Goal: Task Accomplishment & Management: Manage account settings

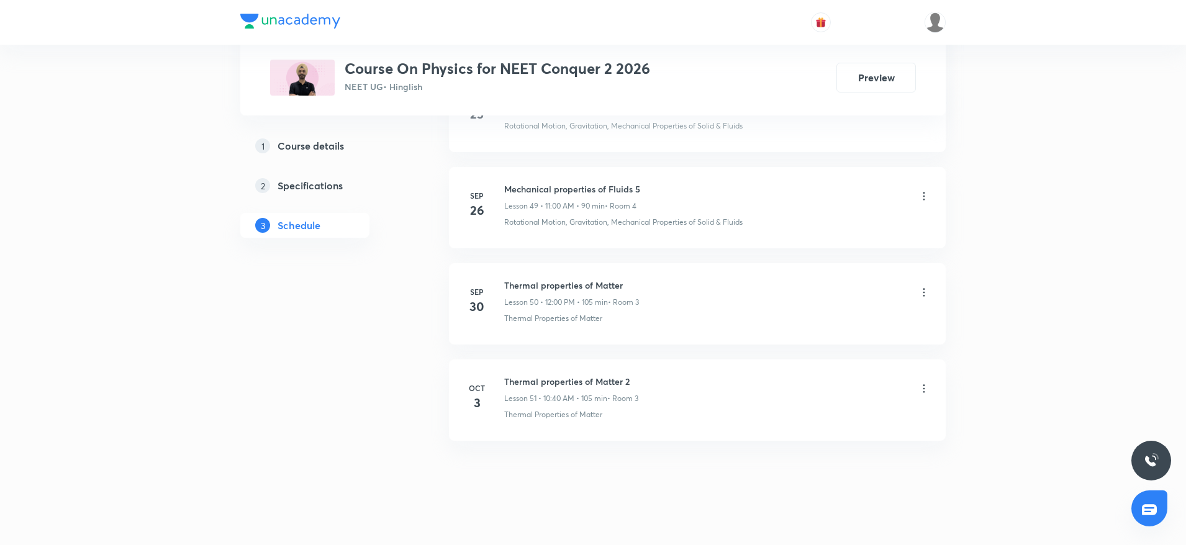
scroll to position [5359, 0]
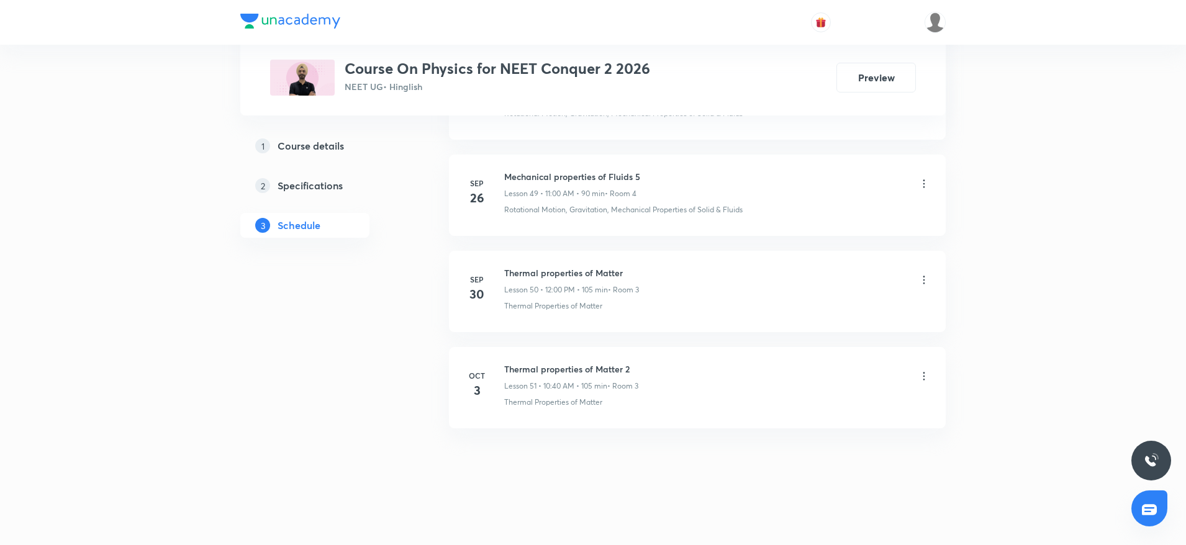
click at [572, 369] on h6 "Thermal properties of Matter 2" at bounding box center [571, 369] width 134 height 13
copy h6 "Thermal properties of Matter 2"
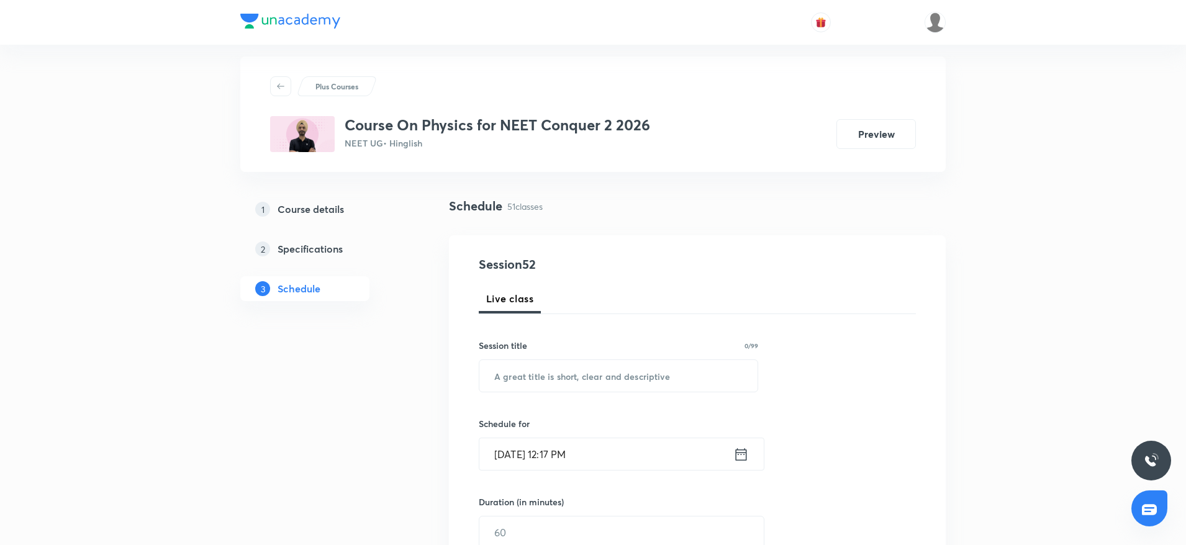
scroll to position [0, 0]
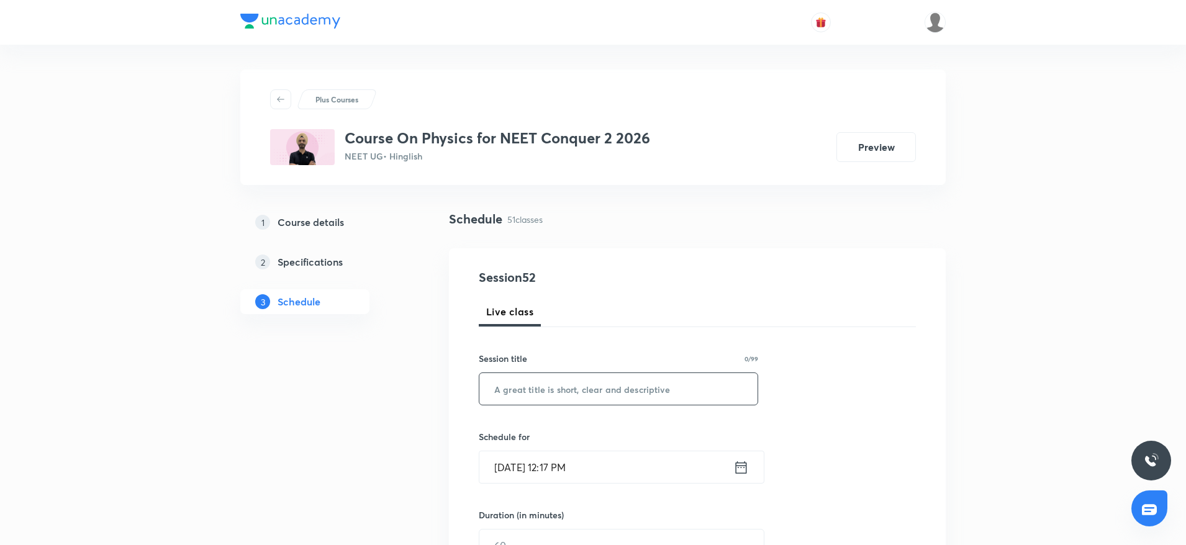
click at [555, 397] on input "text" at bounding box center [618, 389] width 278 height 32
paste input "Thermal properties of Matter 2"
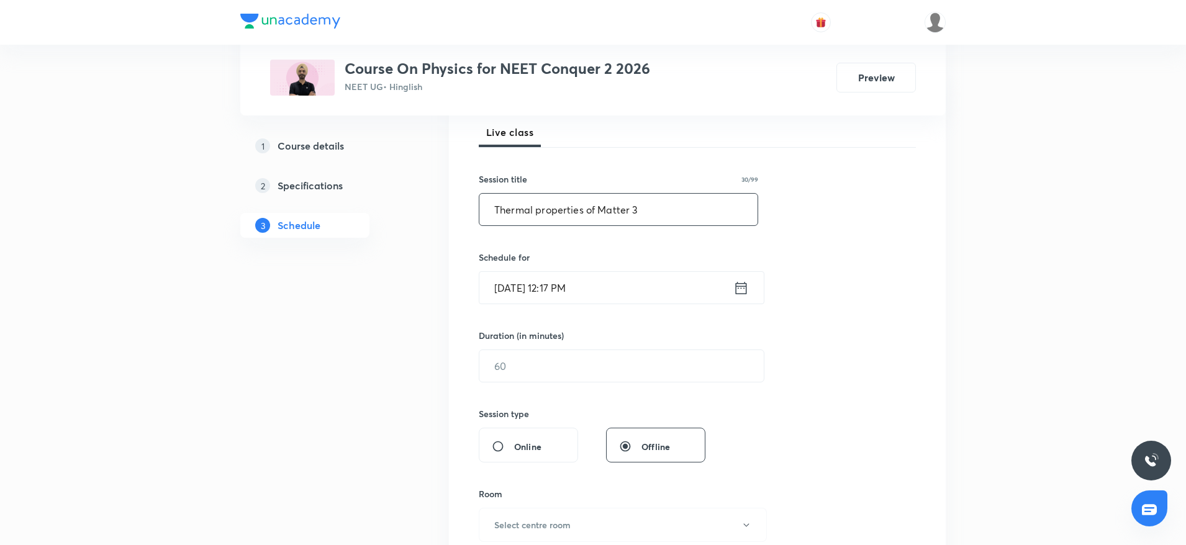
scroll to position [186, 0]
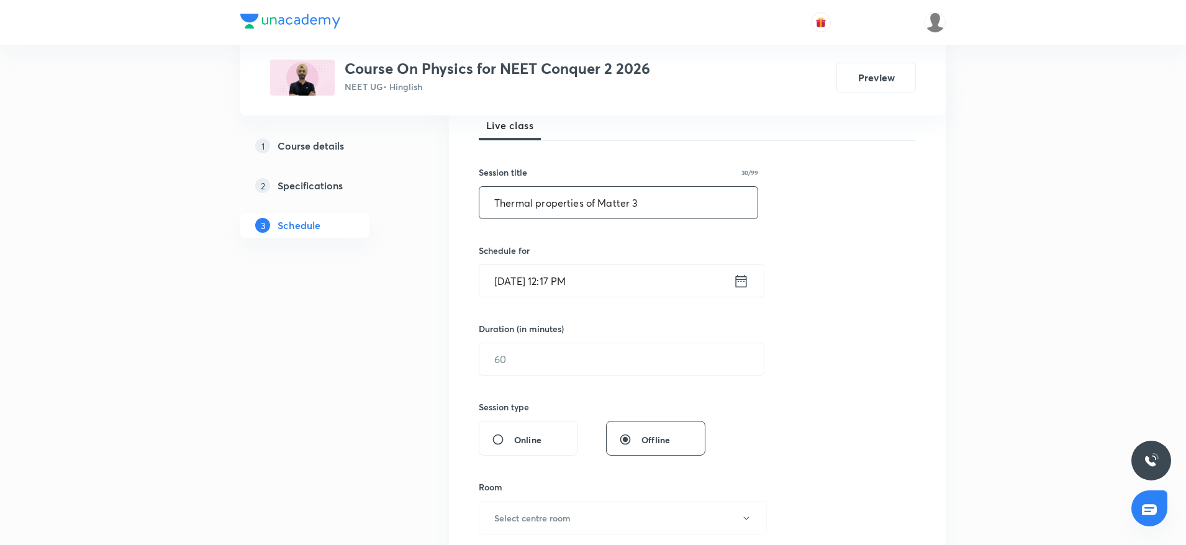
type input "Thermal properties of Matter 3"
click at [660, 282] on input "[DATE] 12:17 PM" at bounding box center [606, 281] width 254 height 32
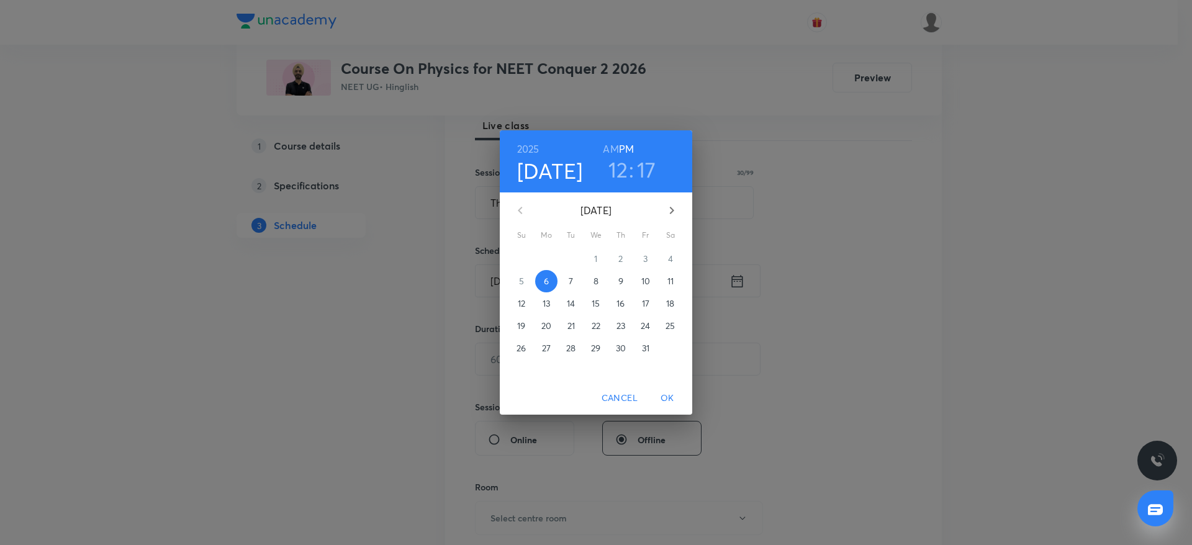
click at [646, 165] on h3 "17" at bounding box center [646, 169] width 19 height 26
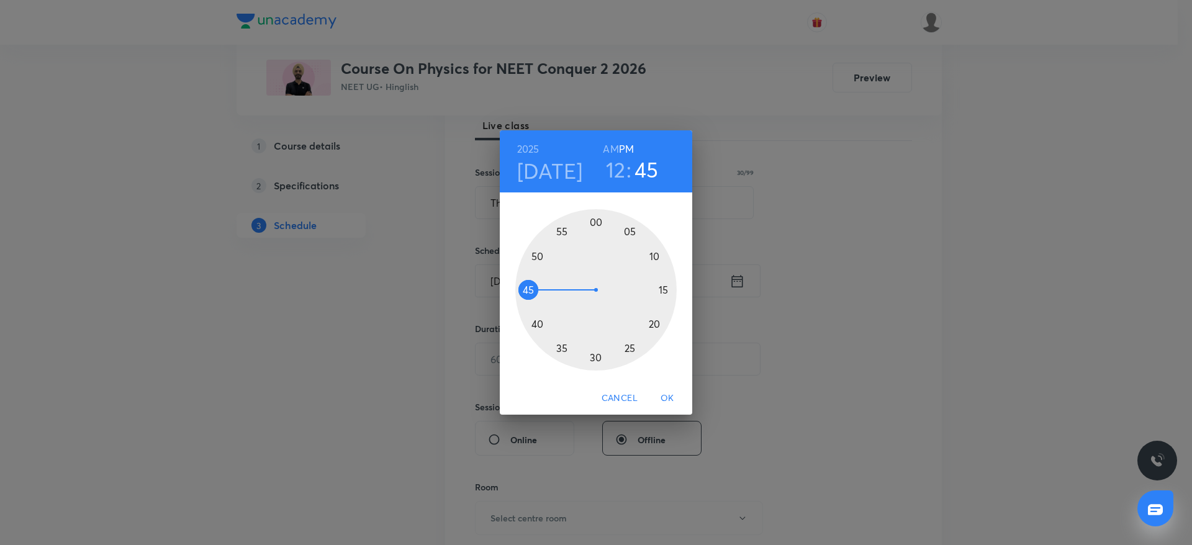
drag, startPoint x: 659, startPoint y: 307, endPoint x: 523, endPoint y: 293, distance: 136.7
click at [523, 293] on div at bounding box center [595, 289] width 161 height 161
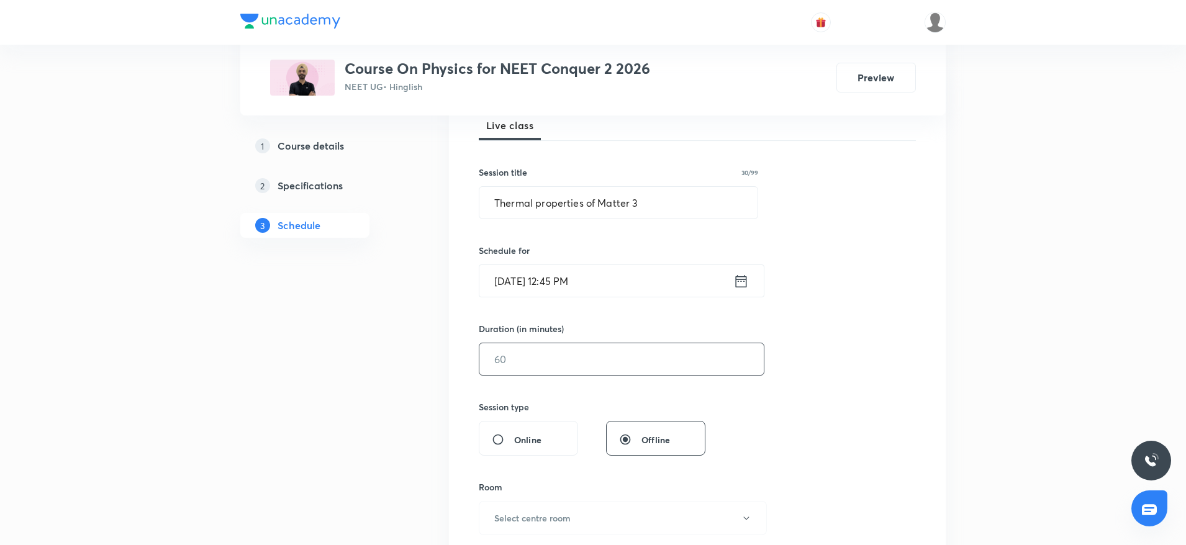
click at [549, 346] on input "text" at bounding box center [621, 359] width 284 height 32
click at [550, 345] on input "text" at bounding box center [621, 359] width 284 height 32
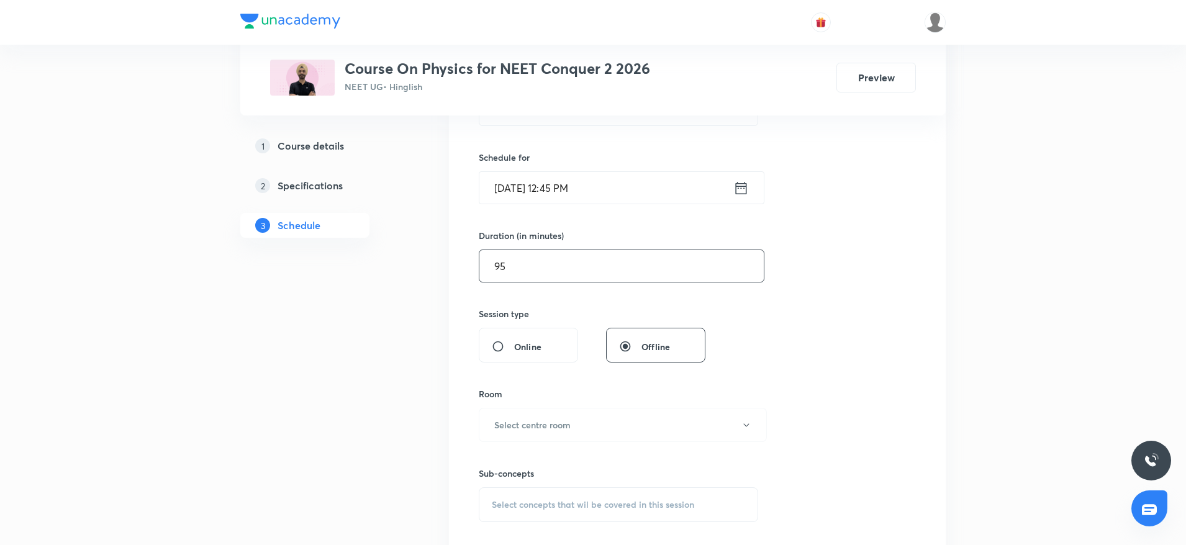
scroll to position [373, 0]
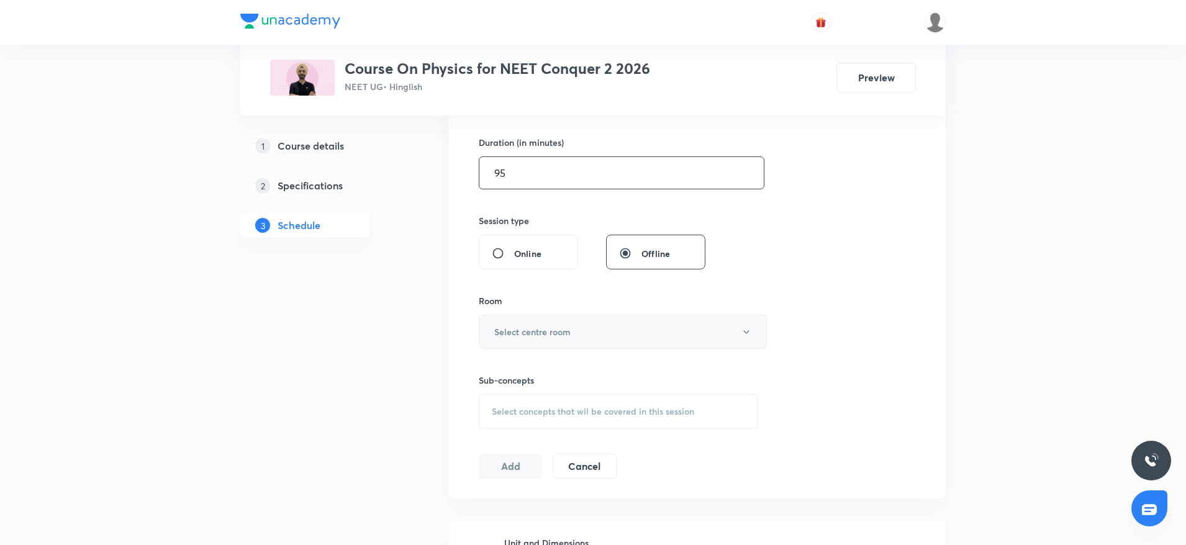
type input "95"
click at [569, 332] on h6 "Select centre room" at bounding box center [532, 331] width 76 height 13
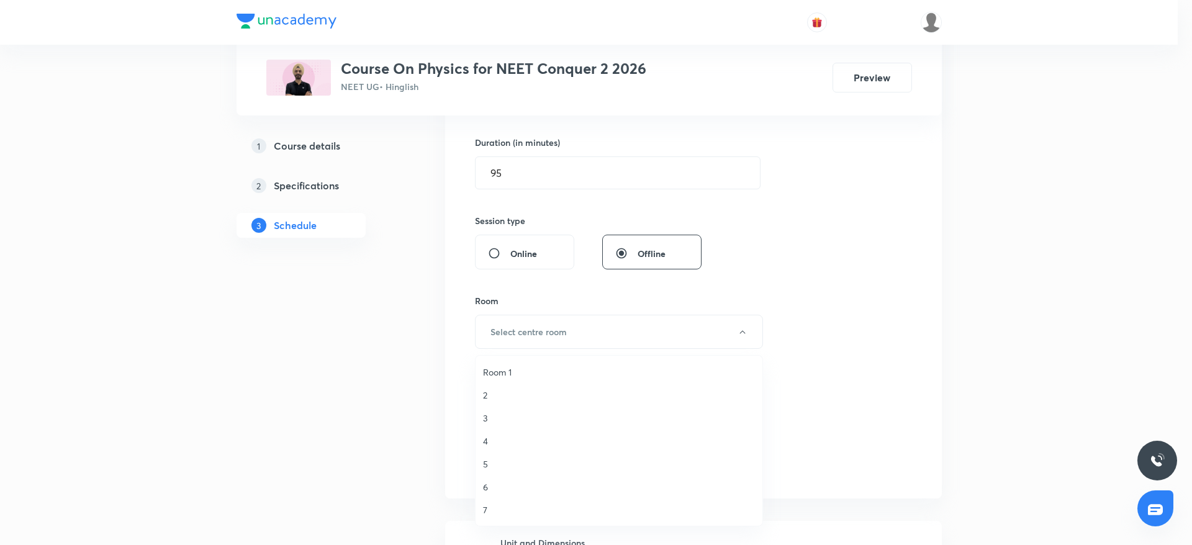
click at [503, 414] on span "3" at bounding box center [619, 418] width 272 height 13
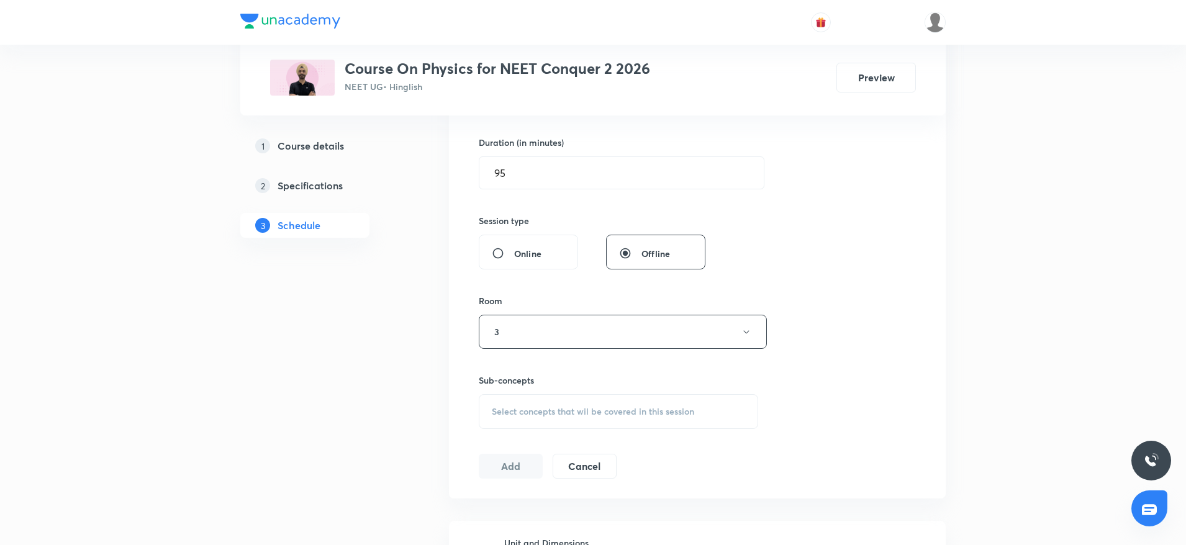
click at [566, 409] on span "Select concepts that wil be covered in this session" at bounding box center [593, 412] width 202 height 10
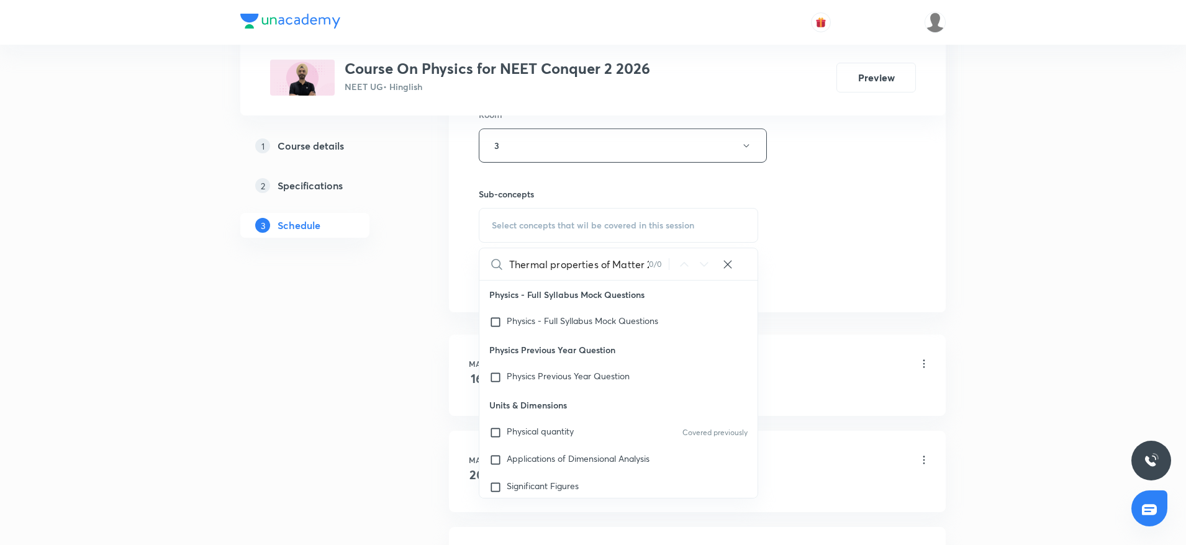
scroll to position [0, 3]
drag, startPoint x: 579, startPoint y: 263, endPoint x: 715, endPoint y: 271, distance: 136.2
click at [715, 271] on div "Thermal properties of Matter 2 0 / 0 ​" at bounding box center [618, 264] width 278 height 32
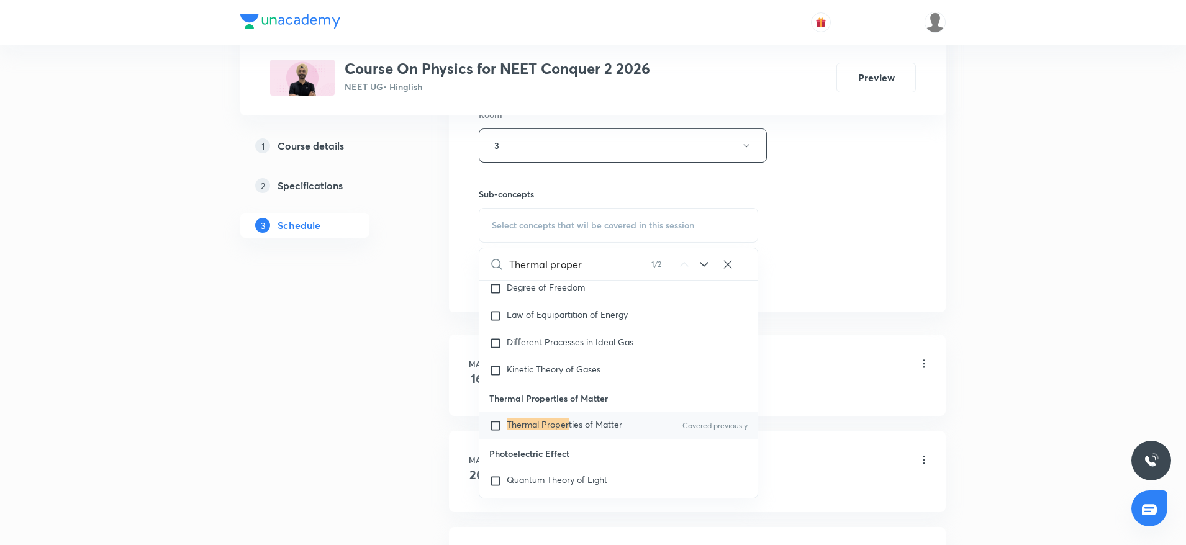
scroll to position [14994, 0]
type input "Thermal proper"
drag, startPoint x: 585, startPoint y: 441, endPoint x: 821, endPoint y: 325, distance: 263.2
click at [585, 430] on span "ties of Matter" at bounding box center [595, 424] width 53 height 12
checkbox input "true"
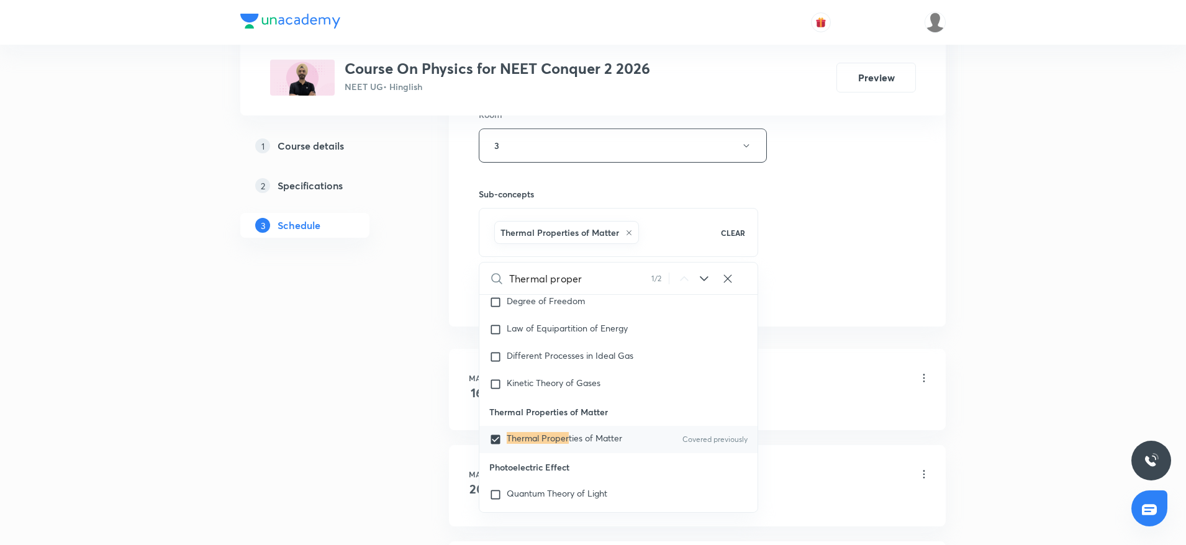
click at [839, 283] on div "Session 52 Live class Session title 30/99 Thermal properties of Matter 3 ​ Sche…" at bounding box center [697, 7] width 437 height 597
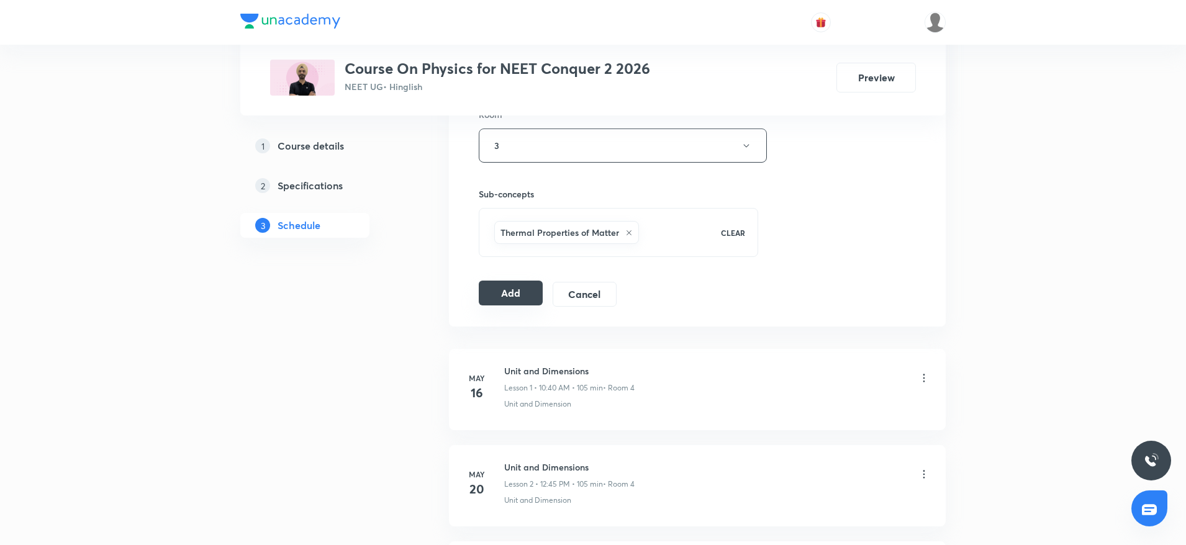
click at [512, 289] on button "Add" at bounding box center [511, 293] width 64 height 25
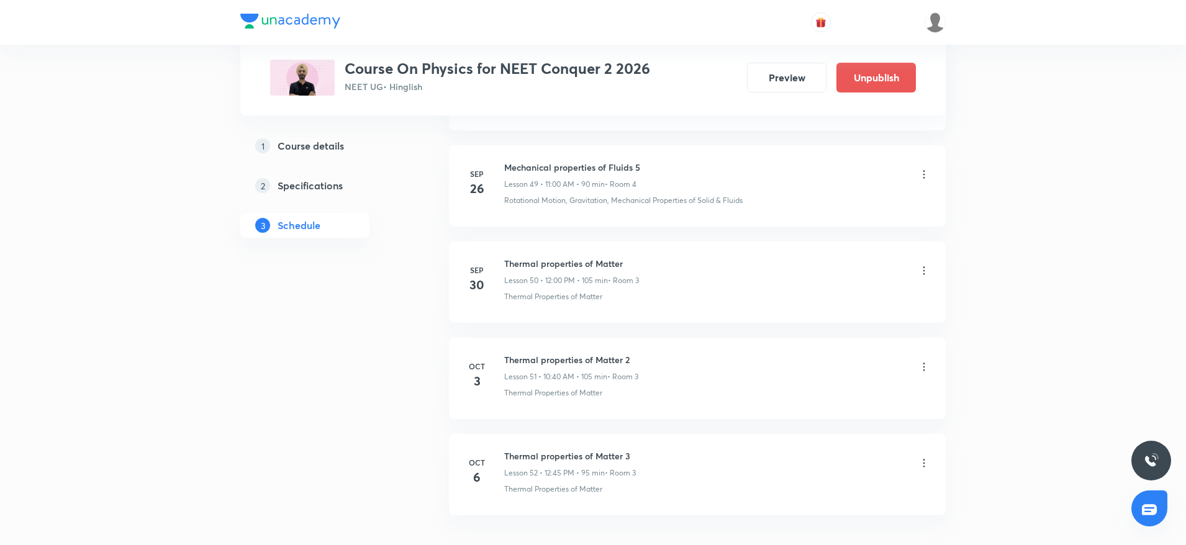
scroll to position [4885, 0]
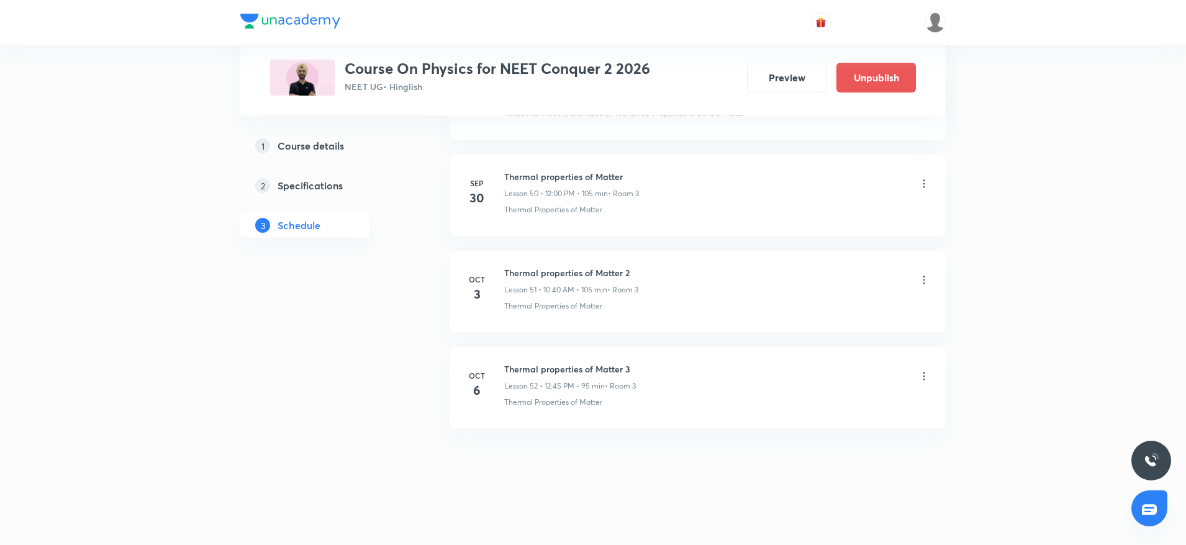
click at [924, 371] on icon at bounding box center [924, 376] width 12 height 12
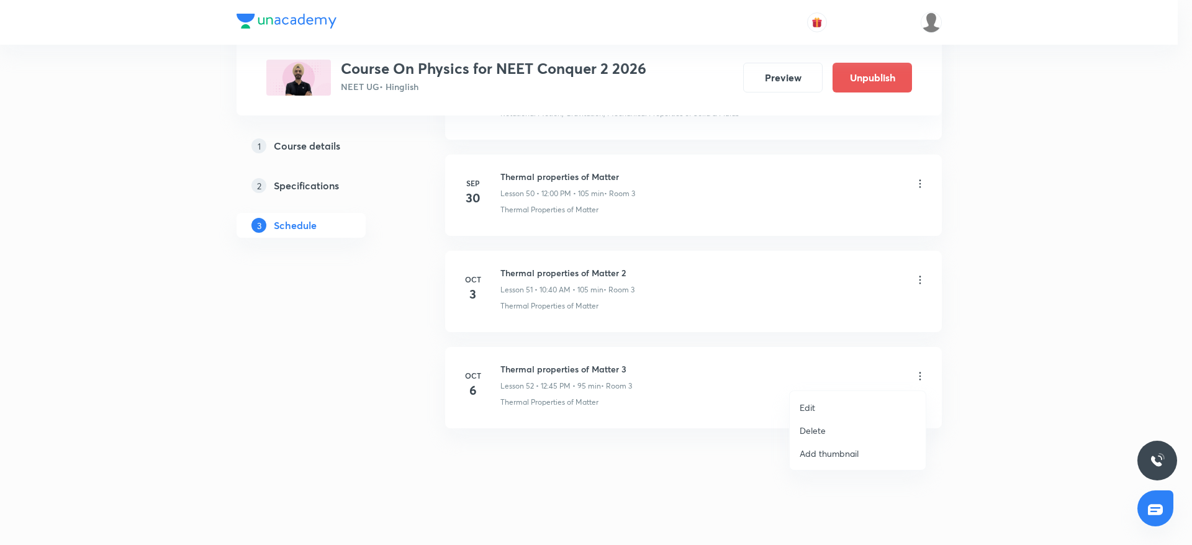
click at [855, 402] on li "Edit" at bounding box center [858, 407] width 136 height 23
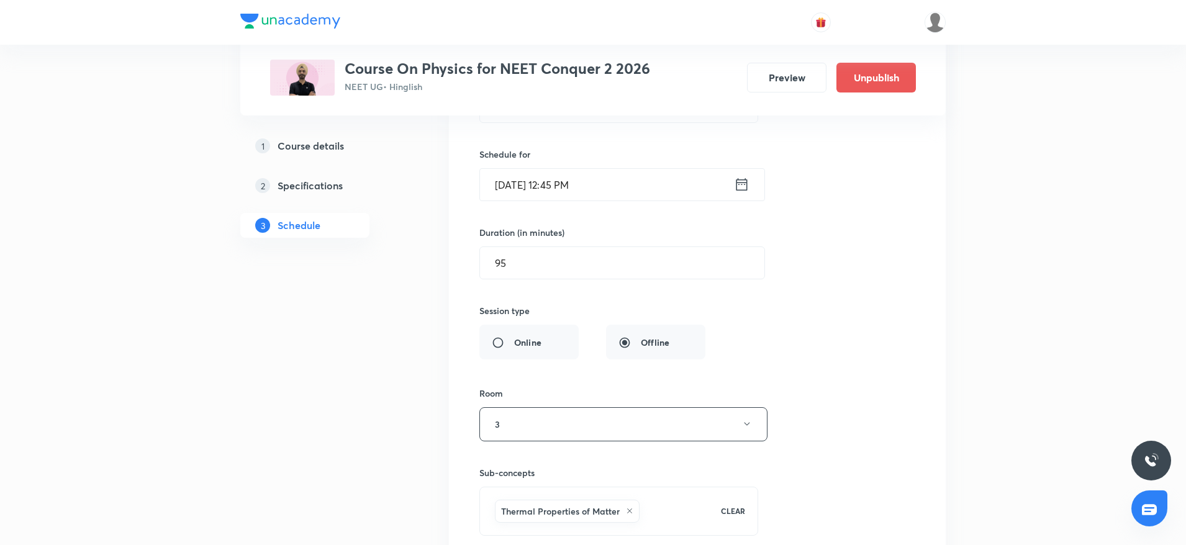
scroll to position [5164, 0]
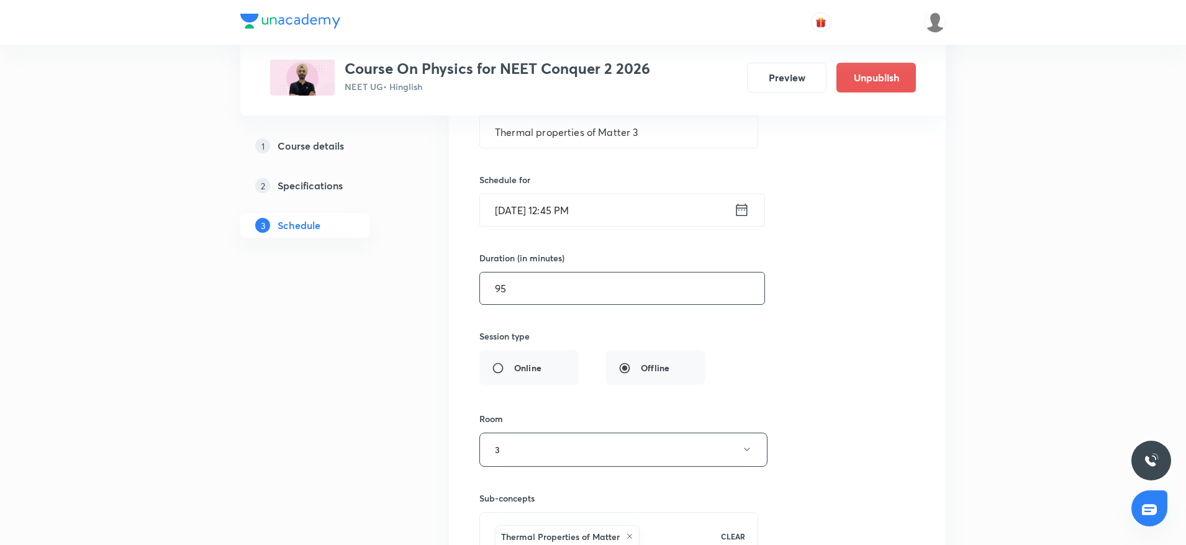
drag, startPoint x: 608, startPoint y: 292, endPoint x: 335, endPoint y: 311, distance: 273.8
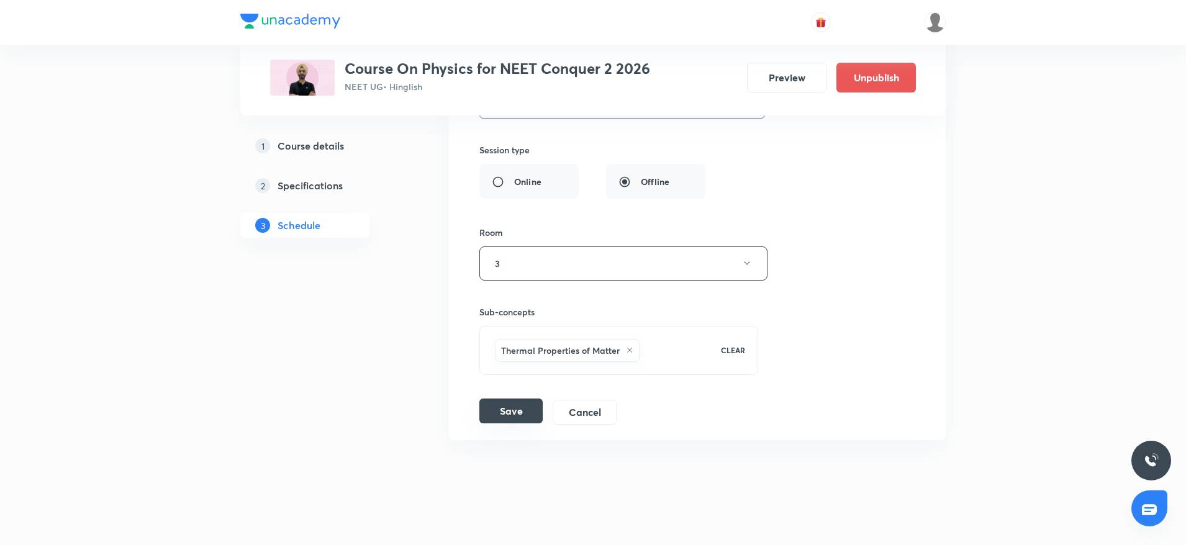
type input "105"
click at [533, 412] on button "Save" at bounding box center [510, 411] width 63 height 25
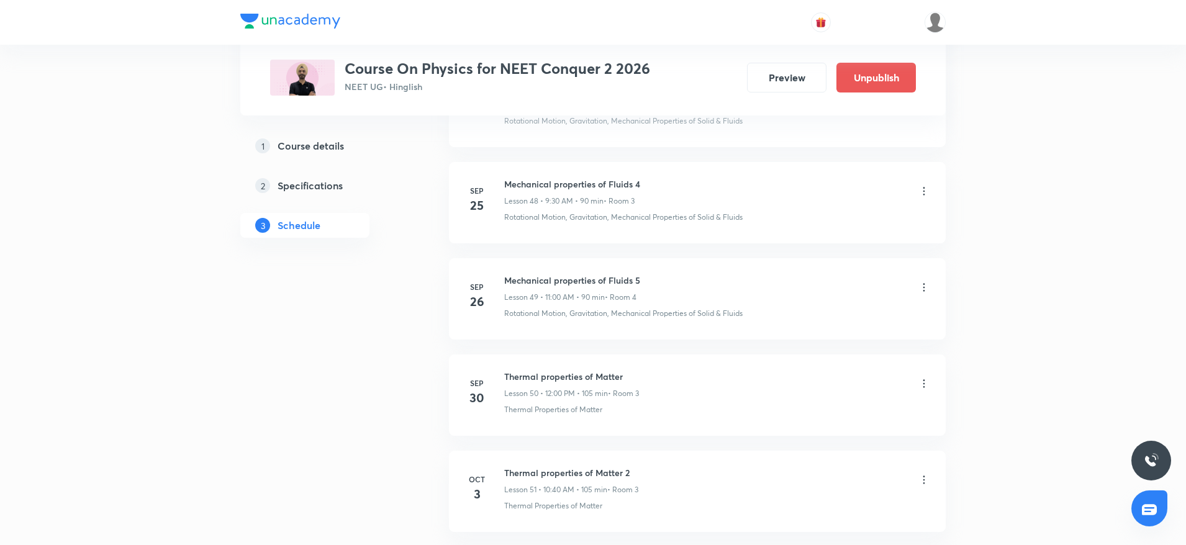
scroll to position [4885, 0]
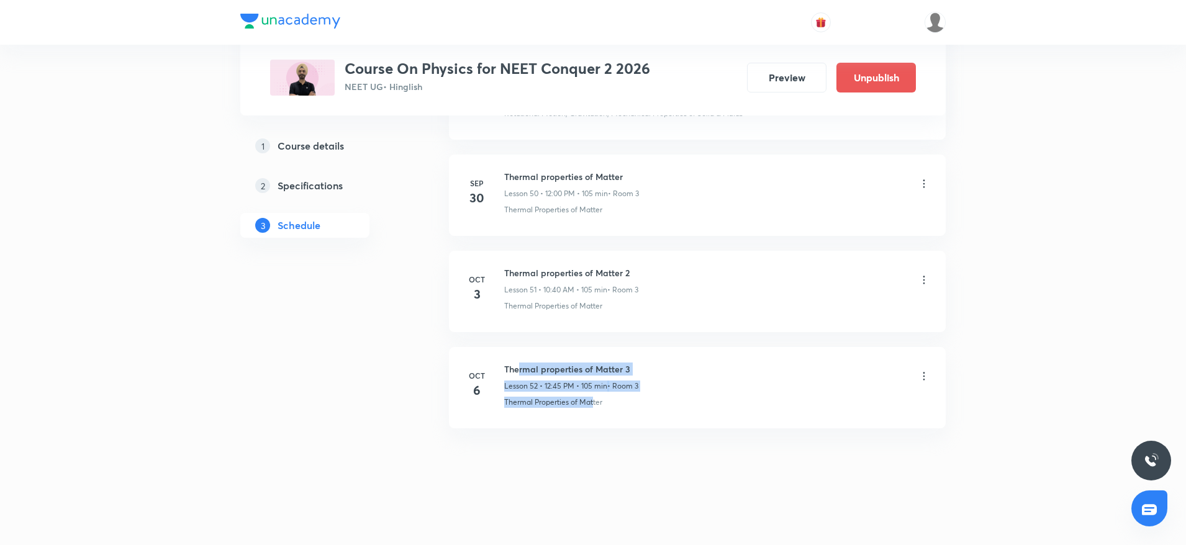
drag, startPoint x: 594, startPoint y: 402, endPoint x: 521, endPoint y: 374, distance: 78.4
click at [521, 374] on div "Thermal properties of Matter 3 Lesson 52 • 12:45 PM • 105 min • Room 3 Thermal …" at bounding box center [717, 385] width 426 height 45
click at [521, 374] on h6 "Thermal properties of Matter 3" at bounding box center [571, 369] width 134 height 13
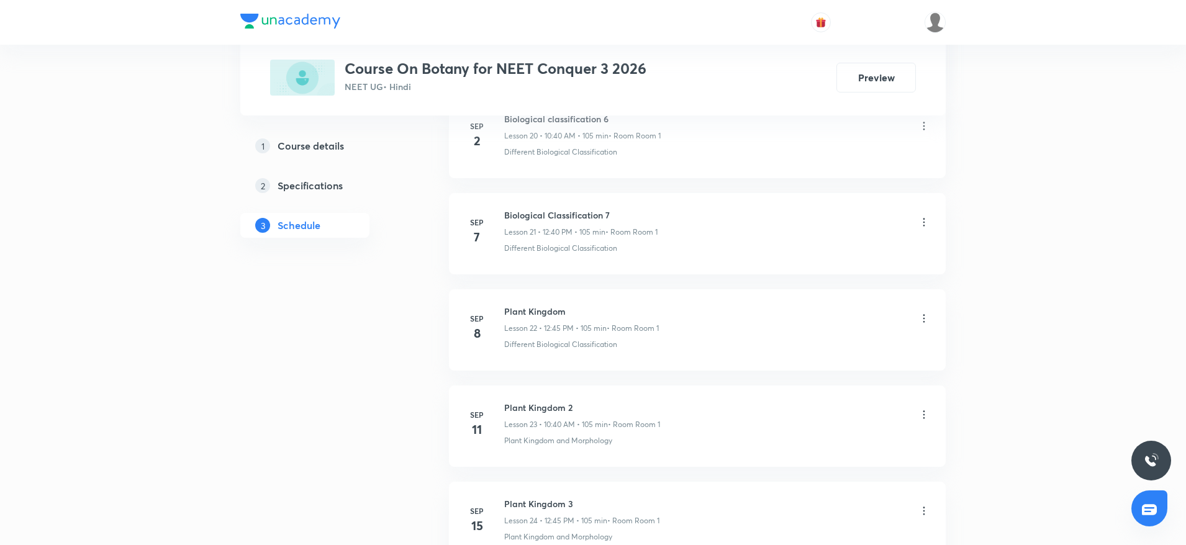
scroll to position [3241, 0]
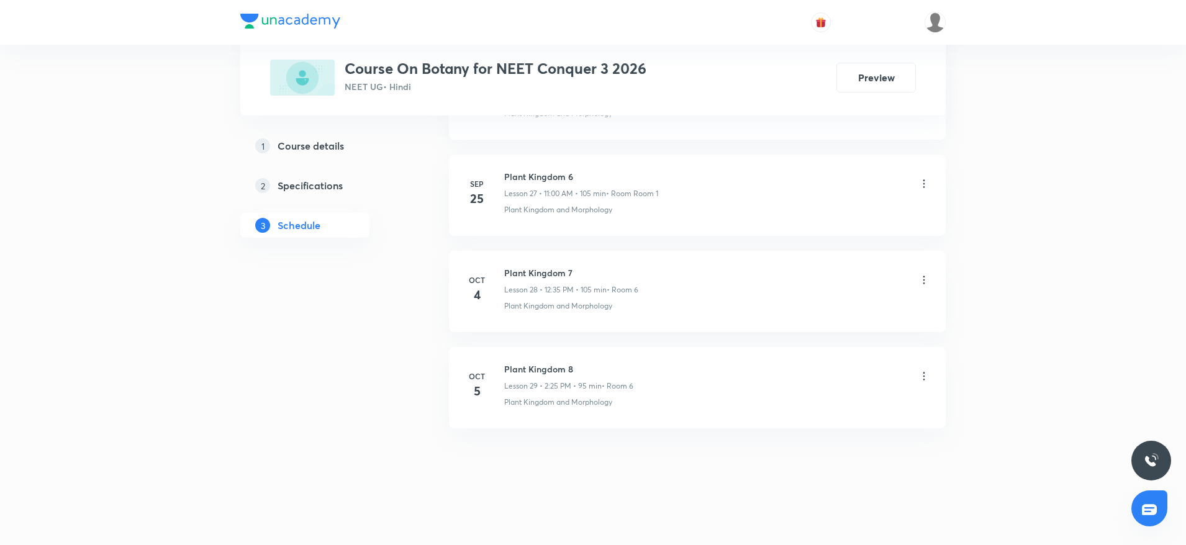
click at [544, 368] on h6 "Plant Kingdom 8" at bounding box center [568, 369] width 129 height 13
copy h6 "Plant Kingdom 8"
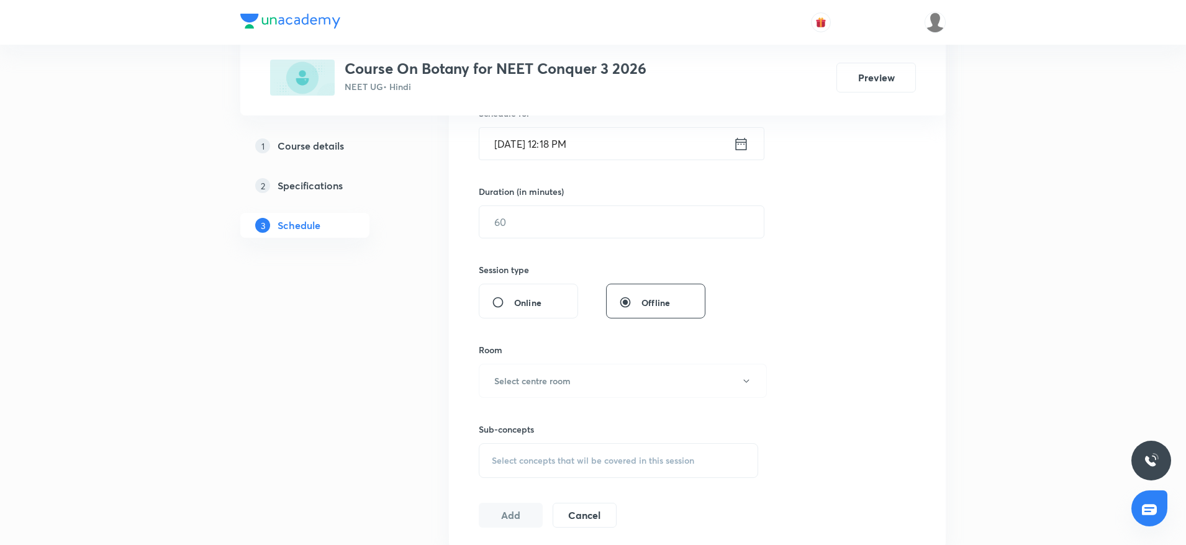
scroll to position [0, 0]
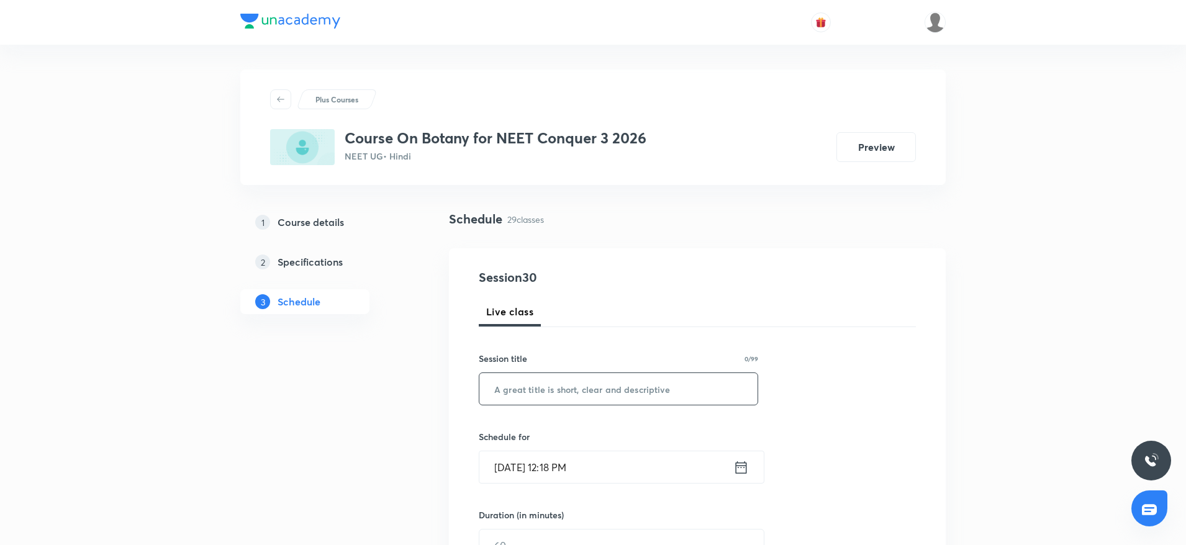
click at [601, 395] on input "text" at bounding box center [618, 389] width 278 height 32
paste input "Plant Kingdom 8"
click at [566, 382] on input "Plant Kingdom 9" at bounding box center [618, 389] width 278 height 32
click at [563, 379] on input "Plant Kingdom 9" at bounding box center [618, 389] width 278 height 32
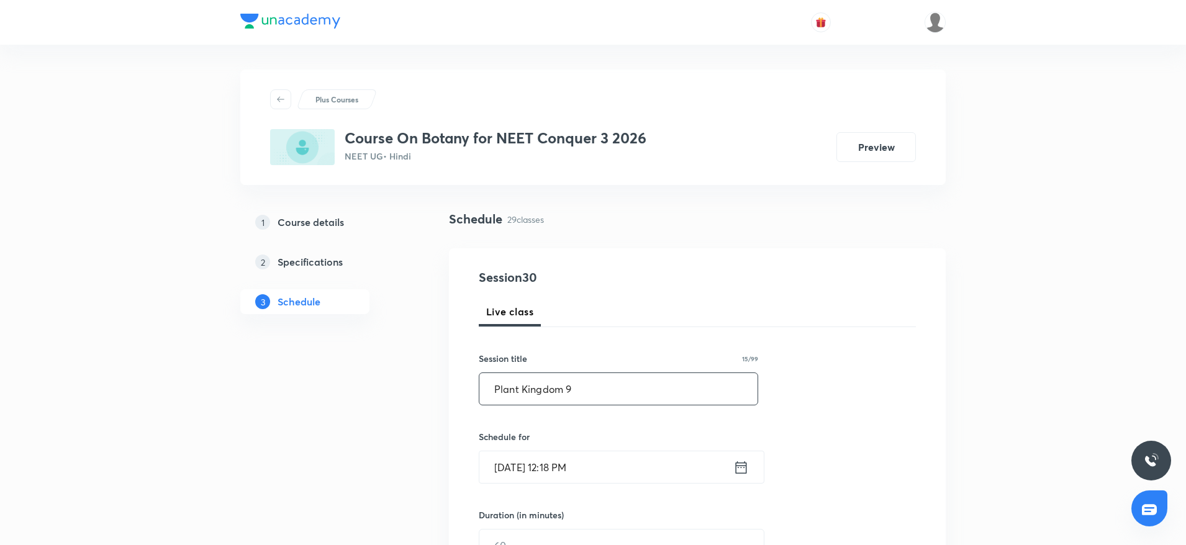
click at [563, 379] on input "Plant Kingdom 9" at bounding box center [618, 389] width 278 height 32
paste input "Morphology in flowering plants"
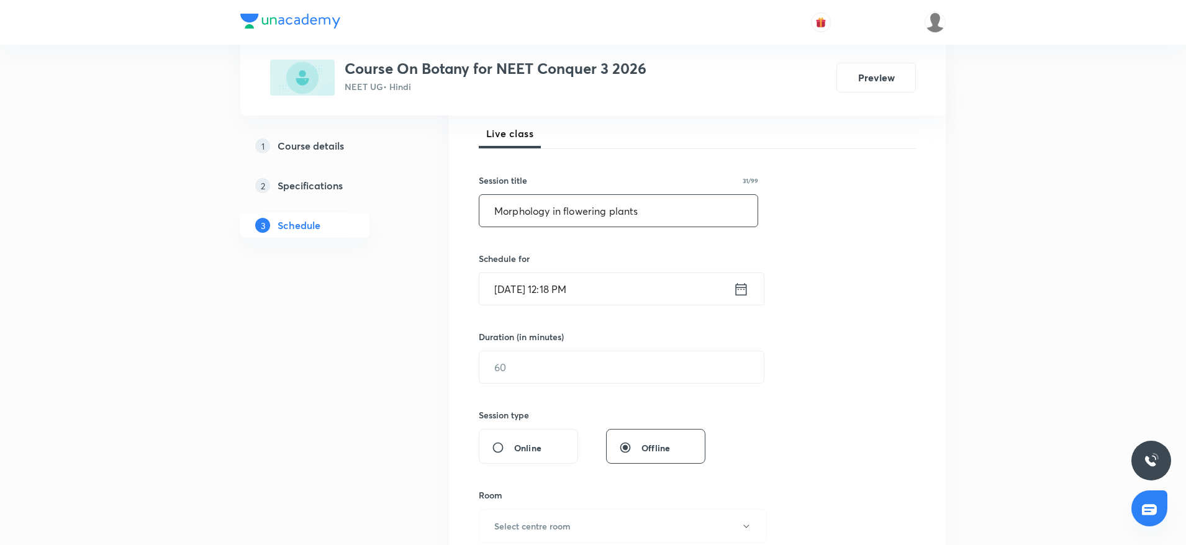
scroll to position [186, 0]
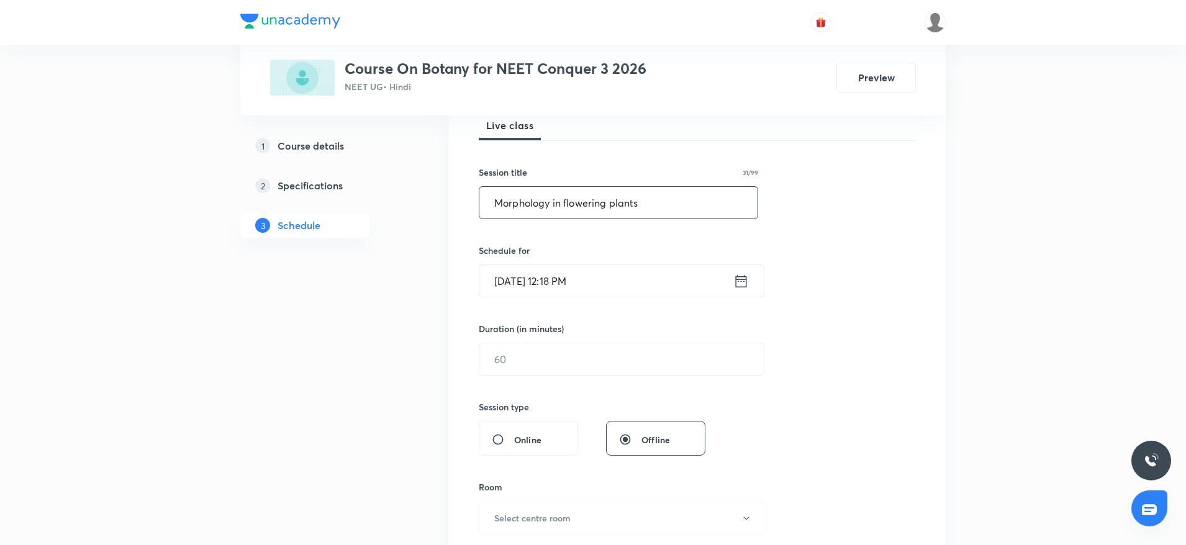
type input "Morphology in flowering plants"
click at [608, 293] on input "Oct 6, 2025, 12:18 PM" at bounding box center [606, 281] width 254 height 32
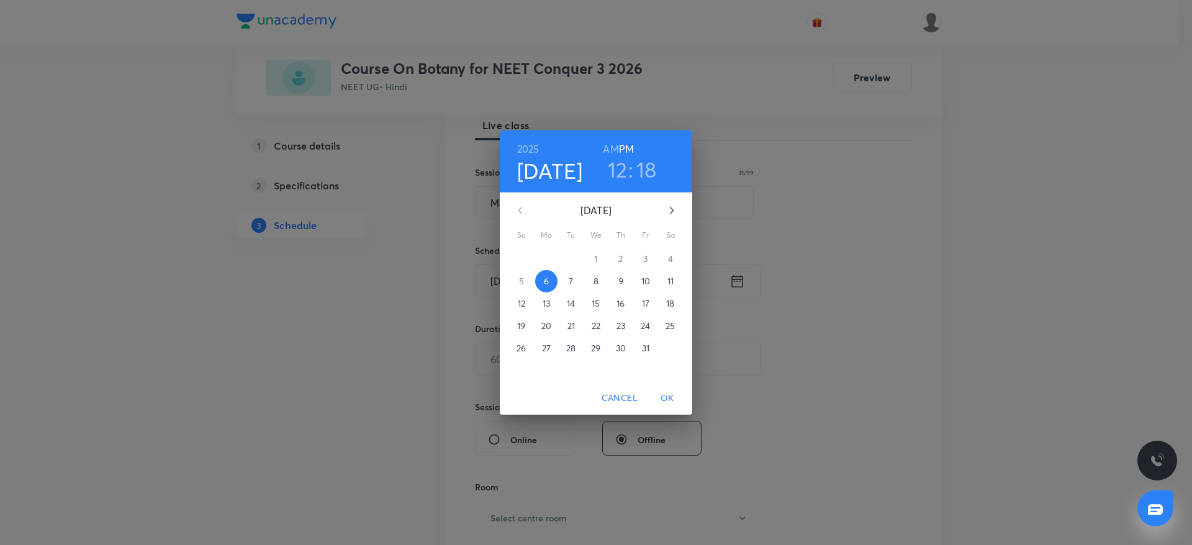
click at [651, 171] on h3 "18" at bounding box center [646, 169] width 20 height 26
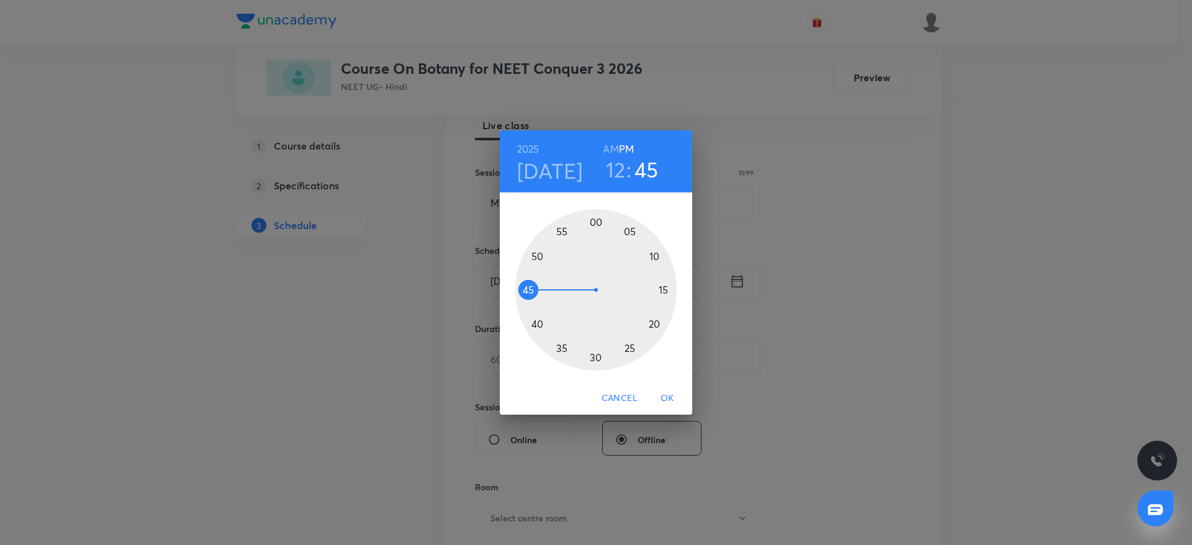
drag, startPoint x: 656, startPoint y: 316, endPoint x: 545, endPoint y: 291, distance: 113.4
click at [545, 291] on div at bounding box center [595, 289] width 161 height 161
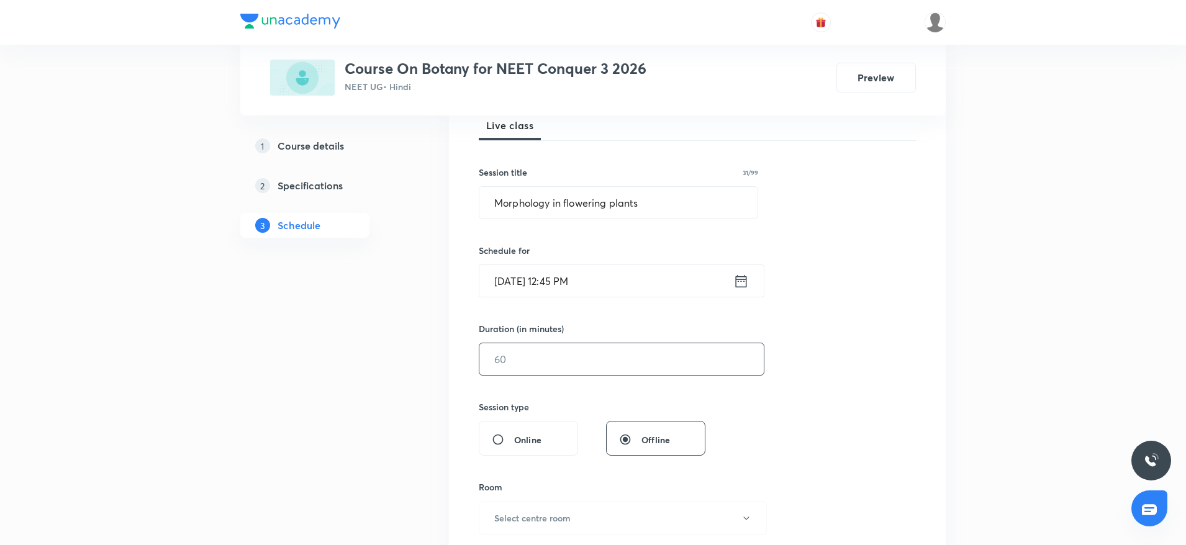
click at [553, 357] on input "text" at bounding box center [621, 359] width 284 height 32
type input "105"
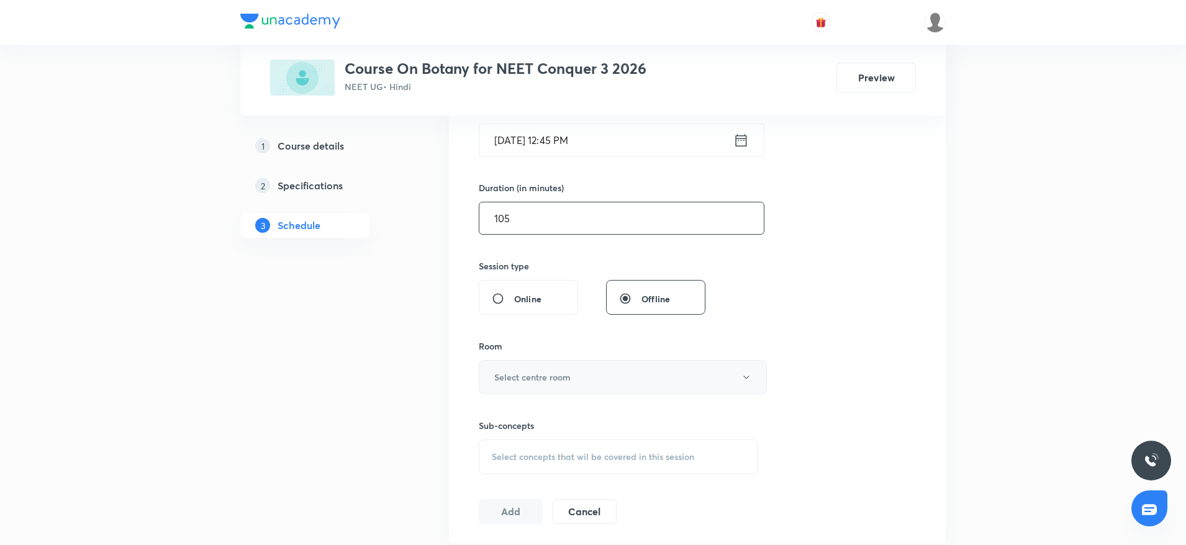
scroll to position [373, 0]
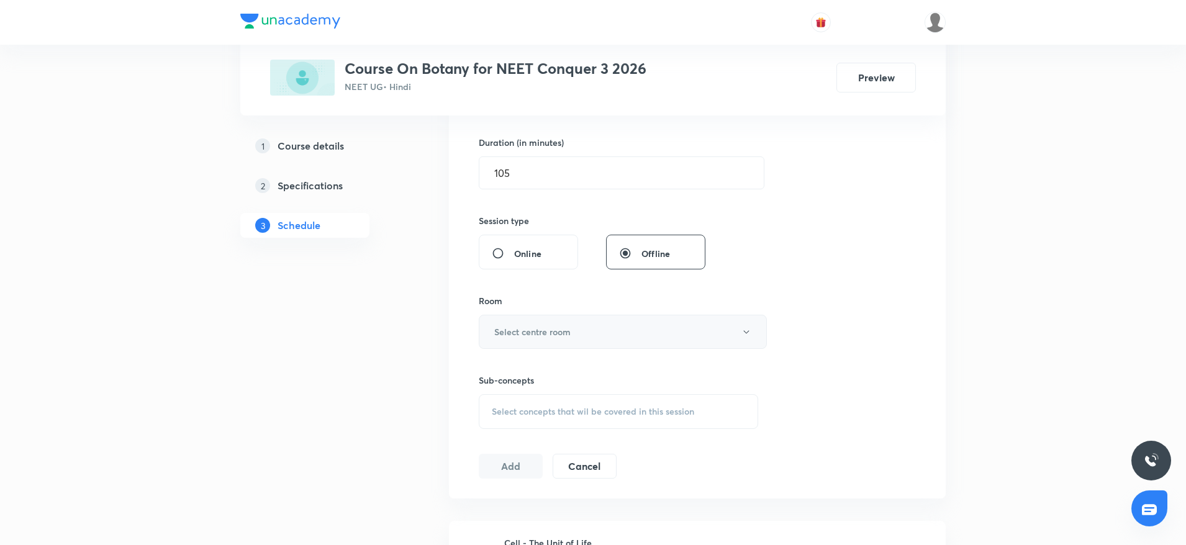
click at [552, 329] on h6 "Select centre room" at bounding box center [532, 331] width 76 height 13
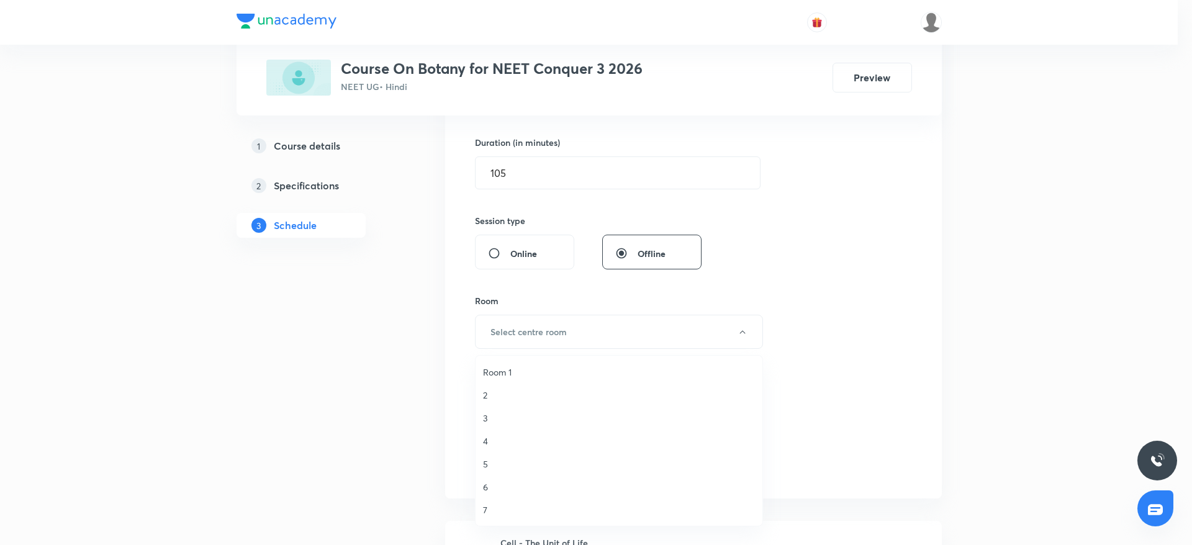
click at [501, 366] on span "Room 1" at bounding box center [619, 372] width 272 height 13
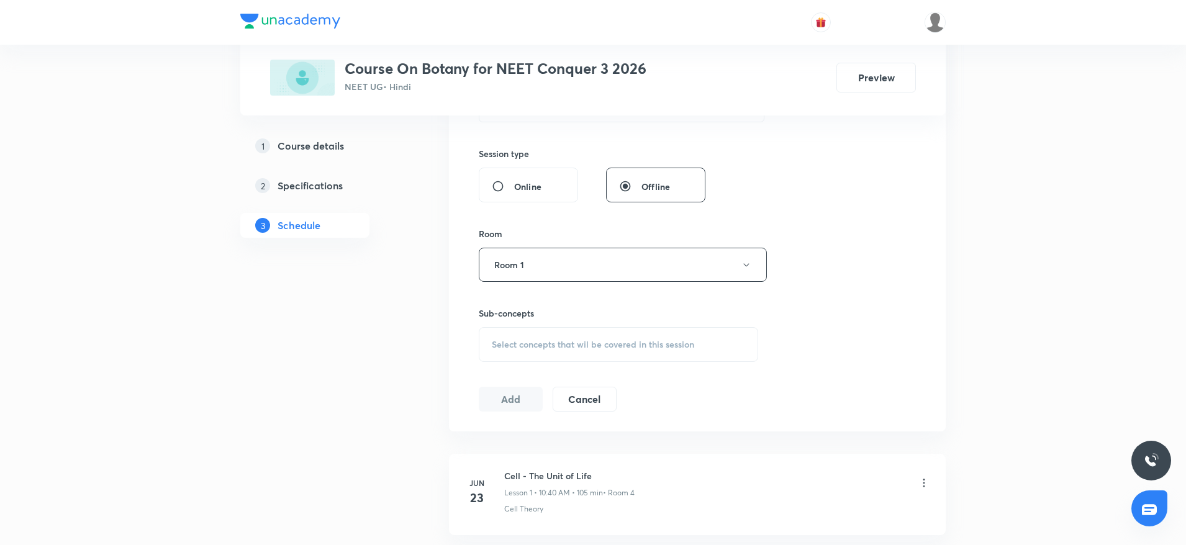
scroll to position [466, 0]
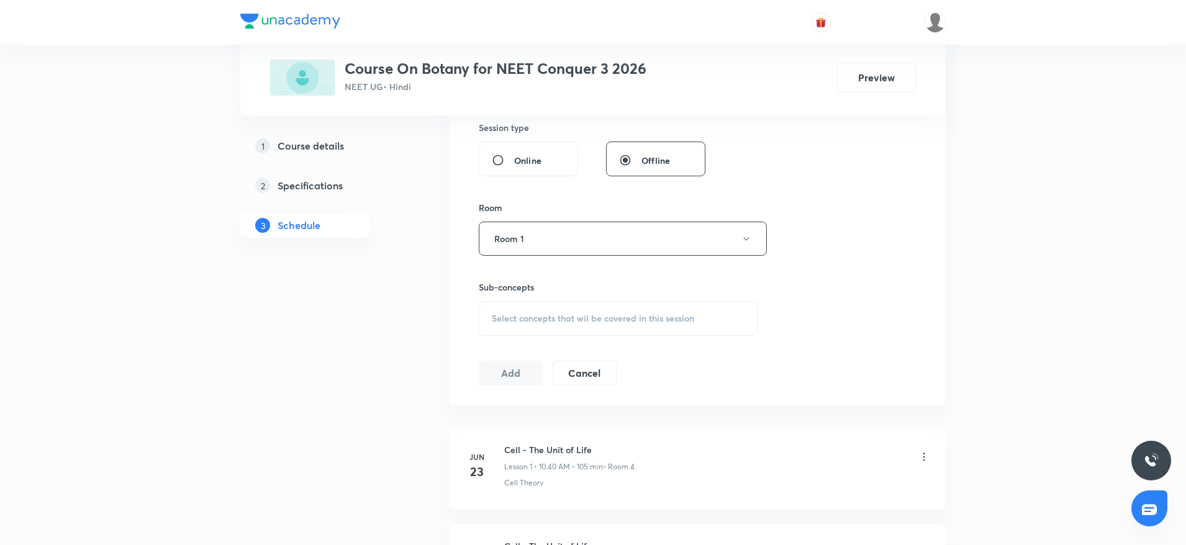
click at [546, 329] on div "Select concepts that wil be covered in this session" at bounding box center [618, 318] width 279 height 35
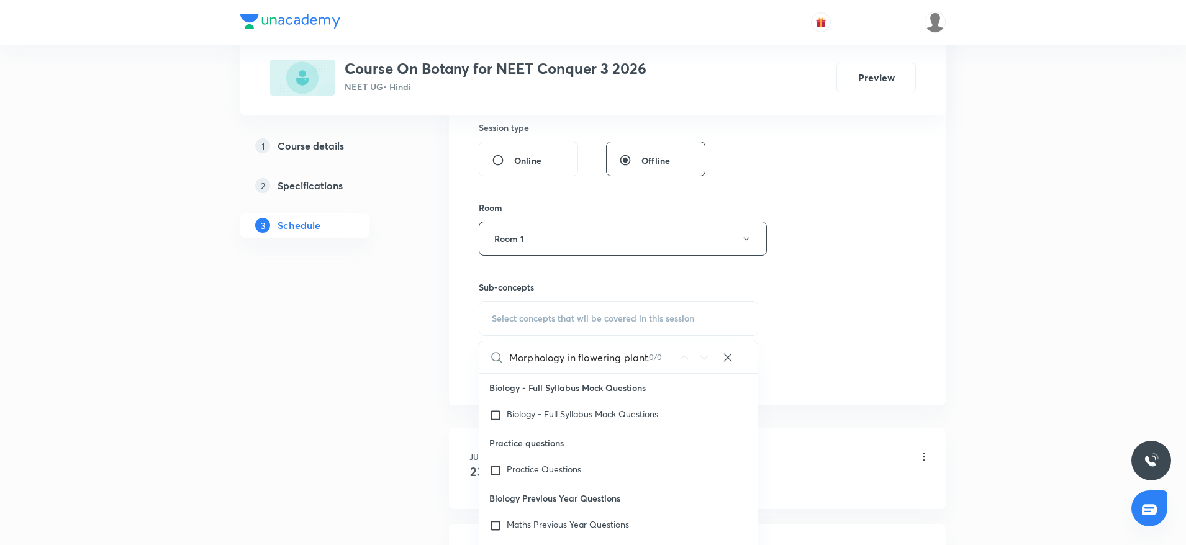
scroll to position [0, 7]
drag, startPoint x: 548, startPoint y: 355, endPoint x: 672, endPoint y: 350, distance: 124.3
click at [672, 350] on div "Morphology in flowering plants 0 / 0 ​" at bounding box center [618, 357] width 278 height 32
type input "Morpholo"
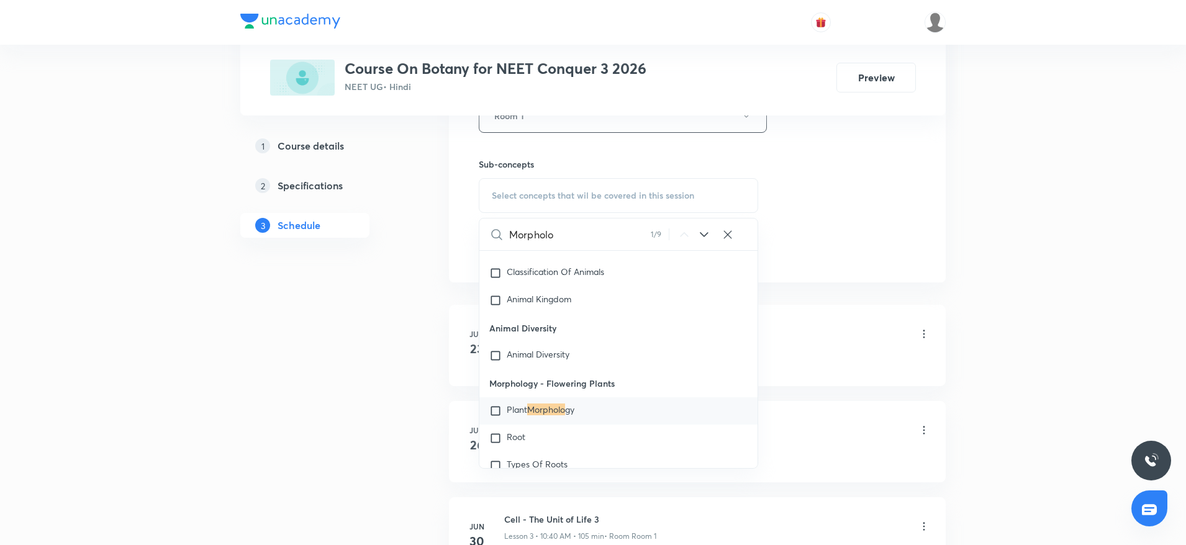
scroll to position [652, 0]
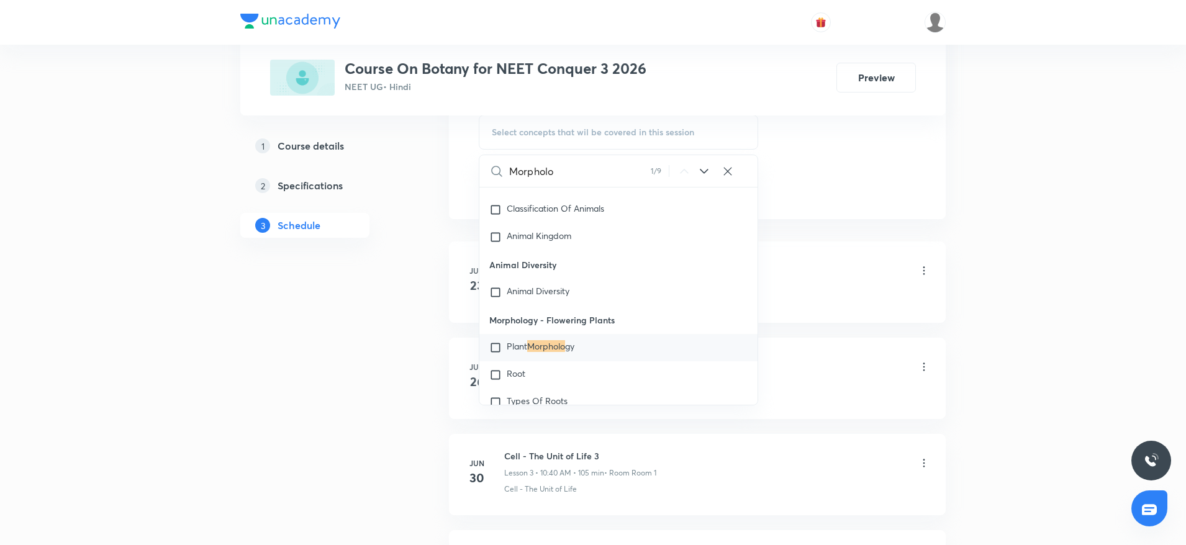
click at [574, 351] on span "gy" at bounding box center [569, 346] width 9 height 12
drag, startPoint x: 576, startPoint y: 351, endPoint x: 851, endPoint y: 159, distance: 334.8
click at [576, 351] on div "Plant Morpholo gy" at bounding box center [618, 347] width 278 height 27
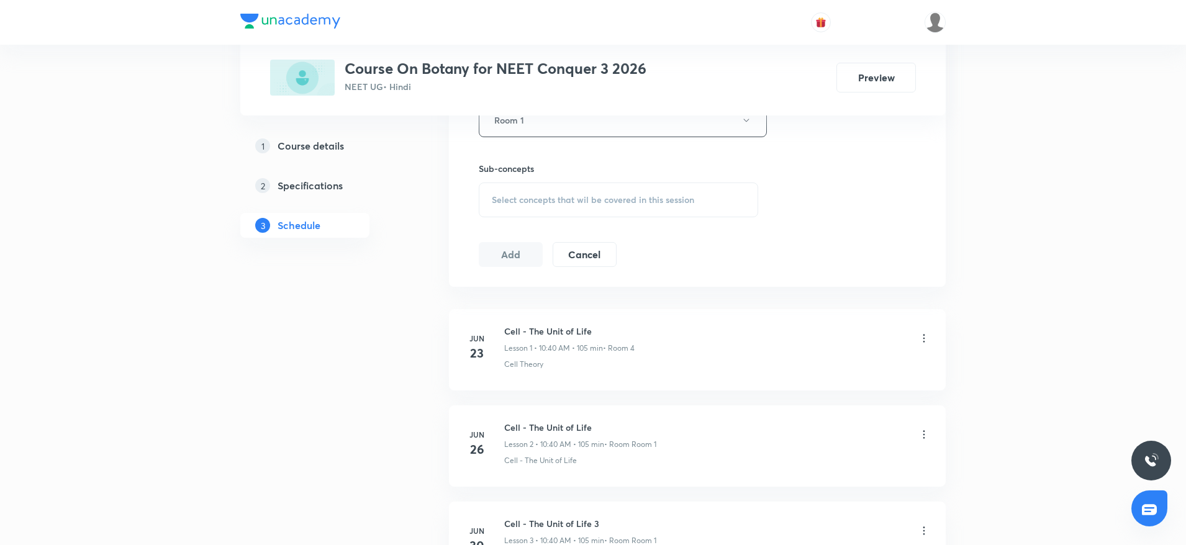
scroll to position [559, 0]
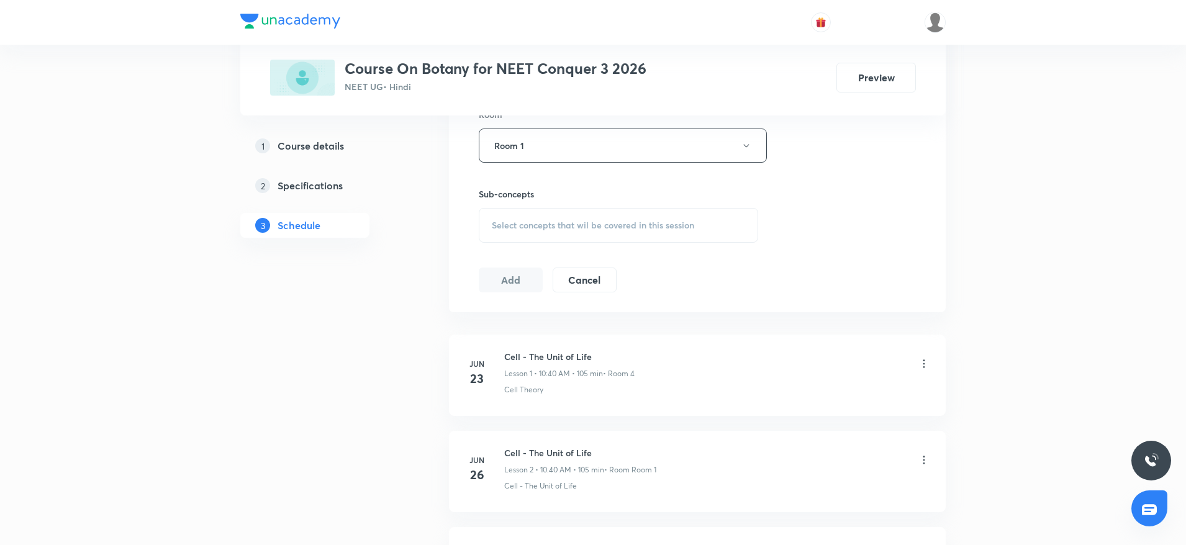
click at [563, 228] on span "Select concepts that wil be covered in this session" at bounding box center [593, 225] width 202 height 10
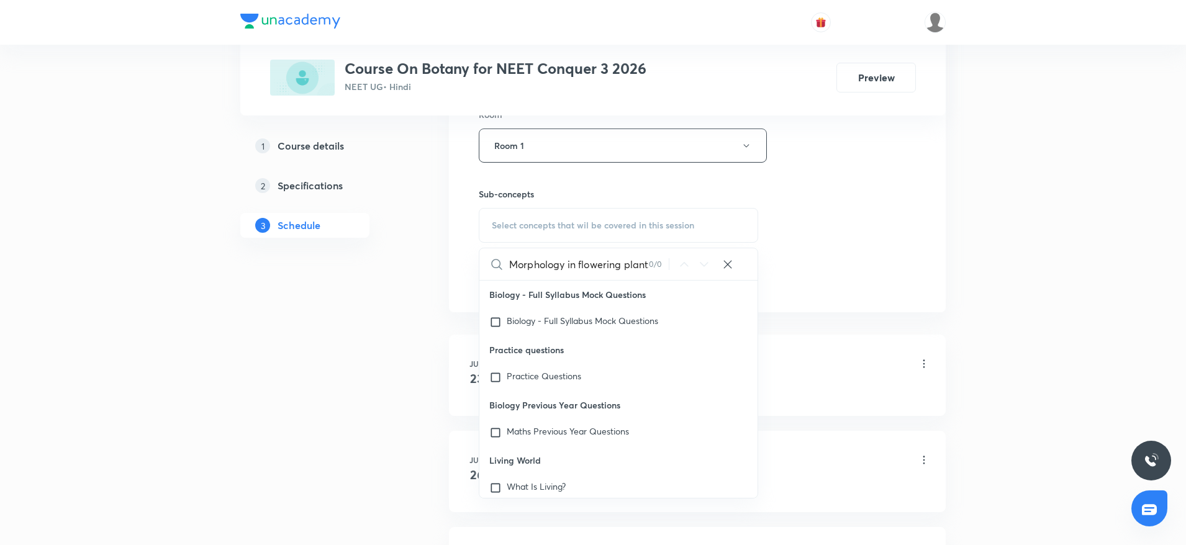
scroll to position [0, 7]
drag, startPoint x: 554, startPoint y: 260, endPoint x: 653, endPoint y: 264, distance: 99.5
click at [653, 264] on div "Morphology in flowering plants 0 / 0 ​" at bounding box center [618, 264] width 278 height 32
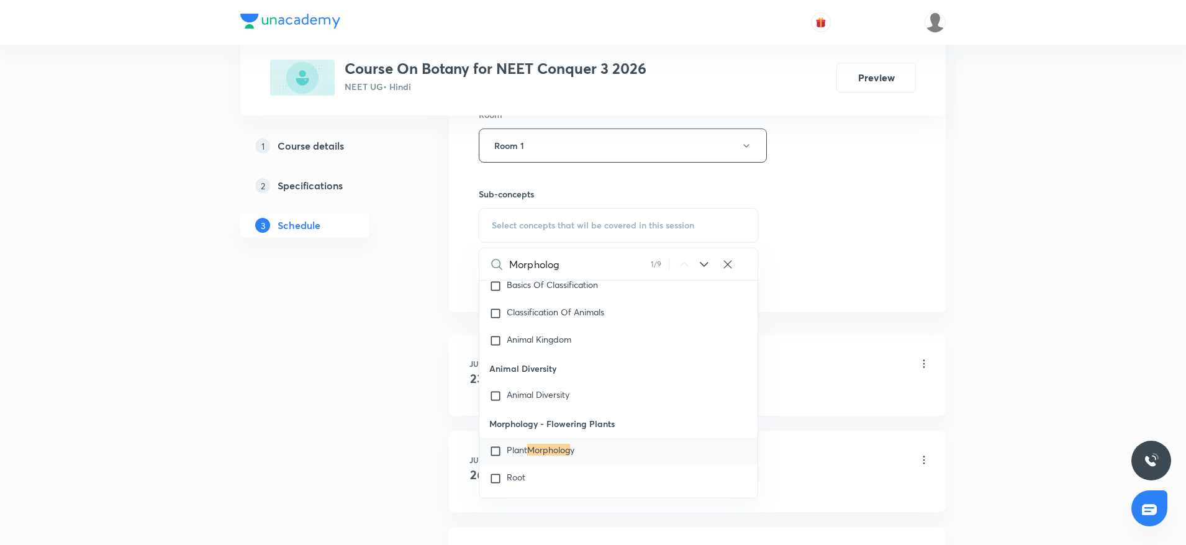
scroll to position [979, 0]
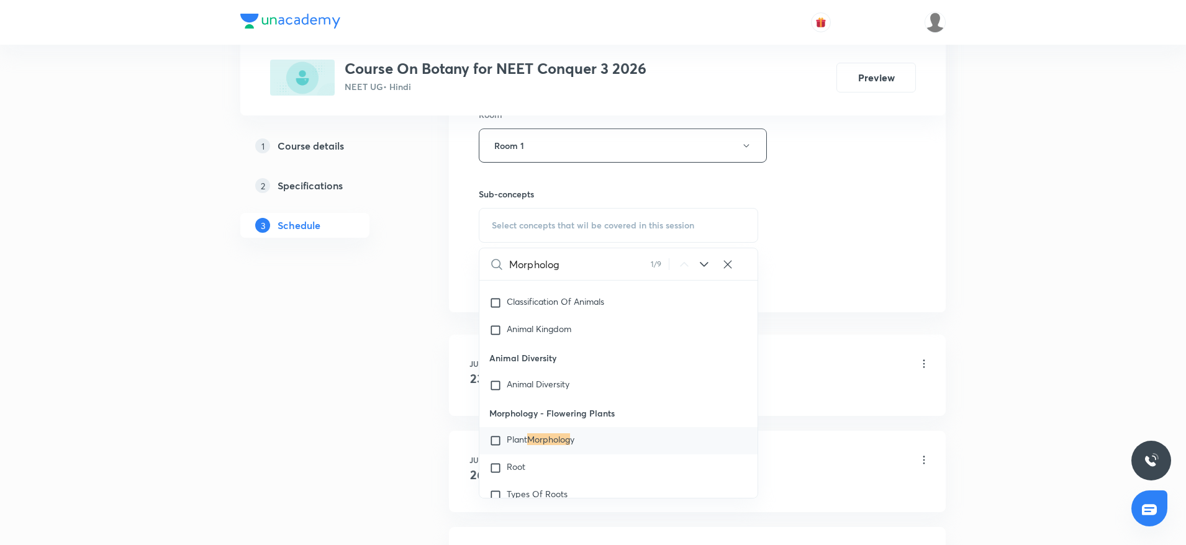
type input "Morpholog"
click at [553, 436] on mark "Morpholog" at bounding box center [548, 439] width 43 height 12
checkbox input "true"
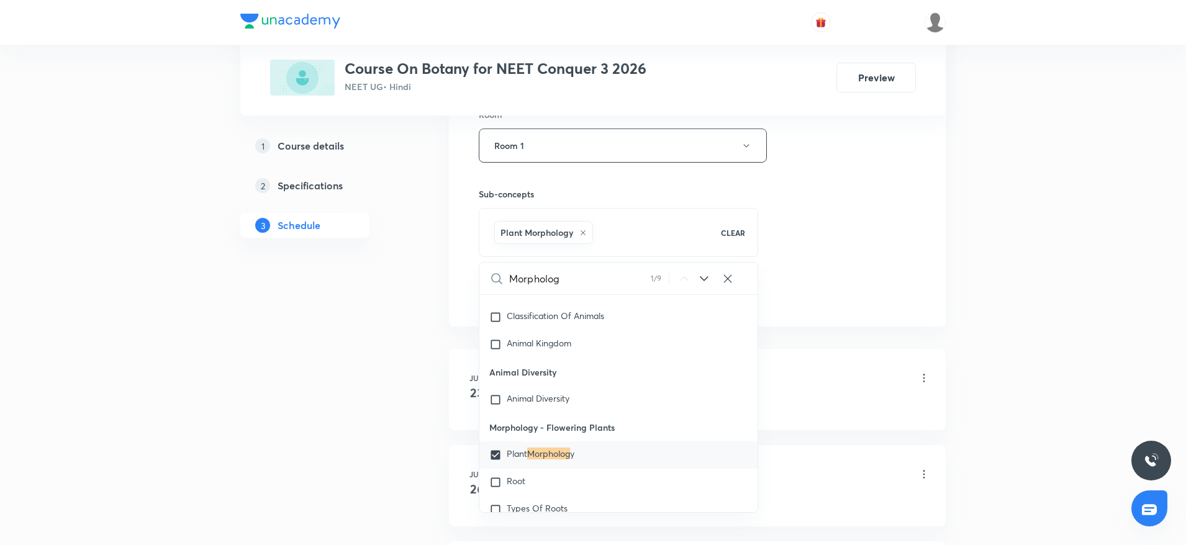
click at [897, 217] on div "Session 30 Live class Session title 31/99 Morphology in flowering plants ​ Sche…" at bounding box center [697, 7] width 437 height 597
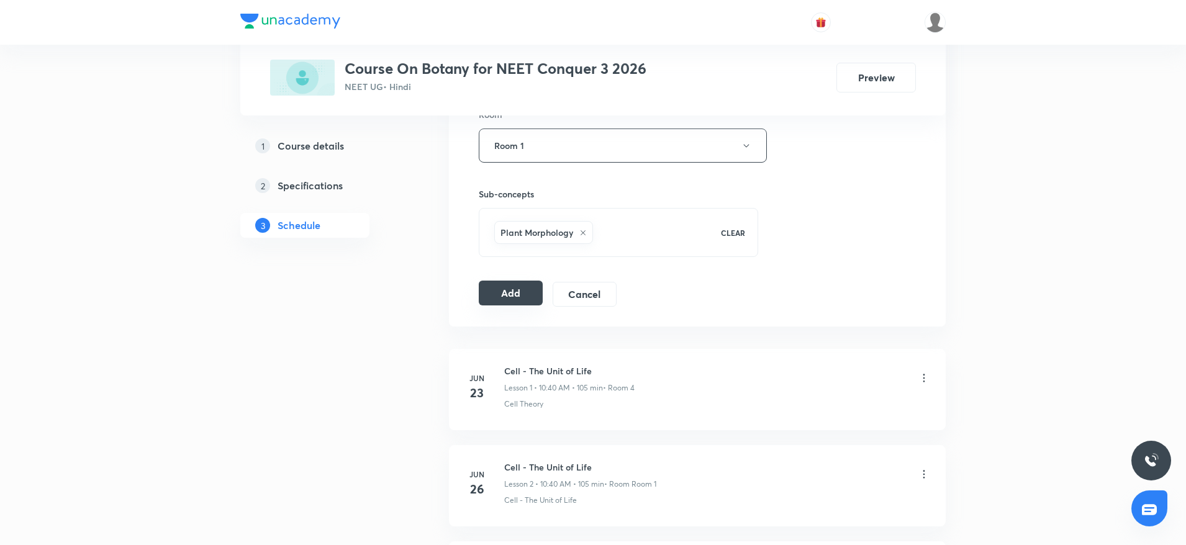
click at [503, 283] on button "Add" at bounding box center [511, 293] width 64 height 25
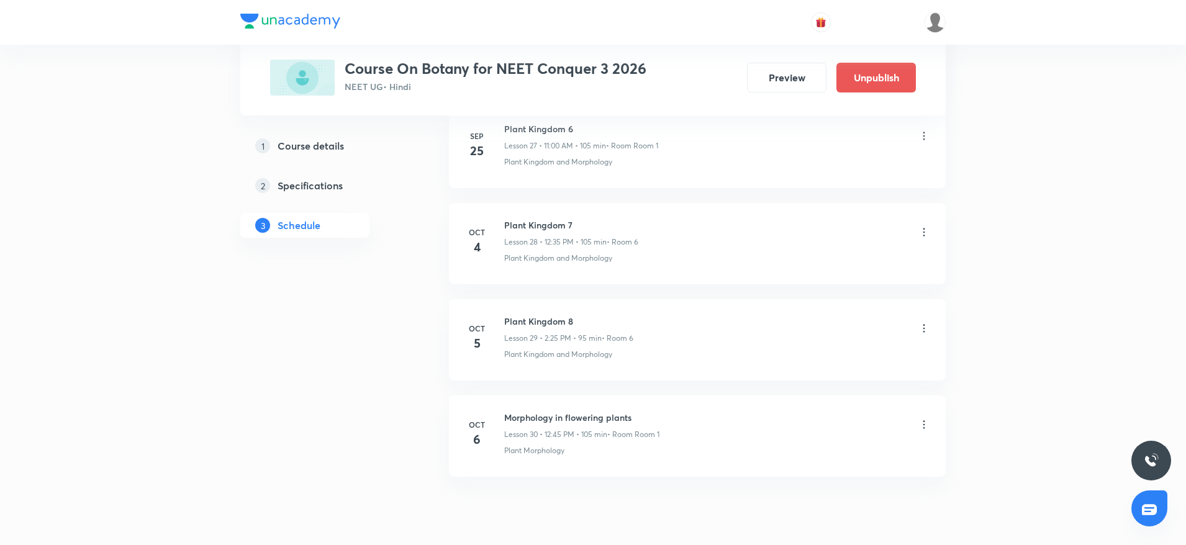
scroll to position [2767, 0]
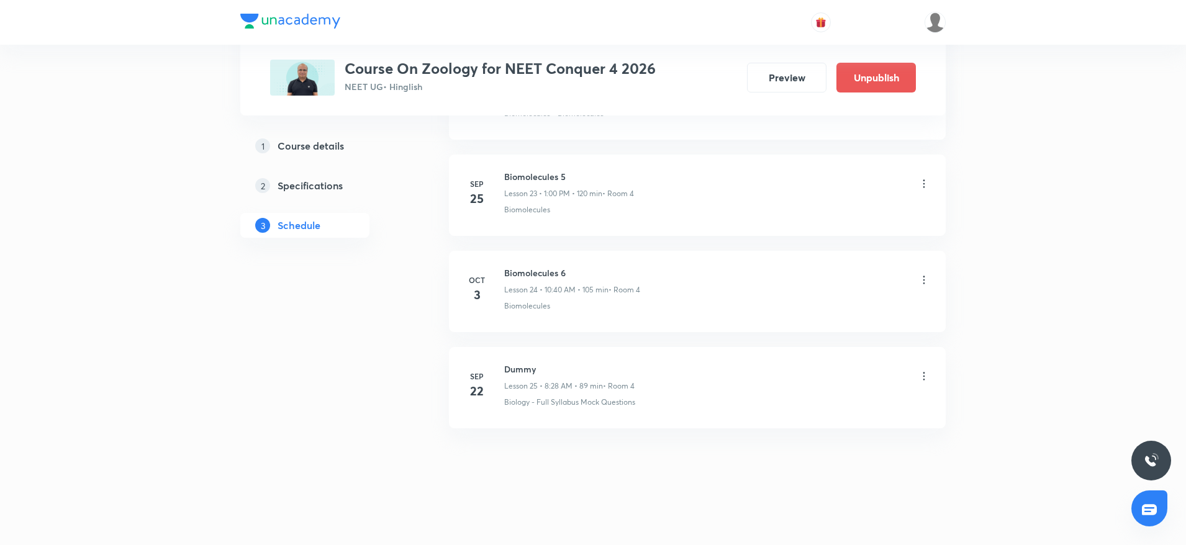
click at [520, 267] on h6 "Biomolecules 6" at bounding box center [572, 272] width 136 height 13
copy h6 "Biomolecules 6"
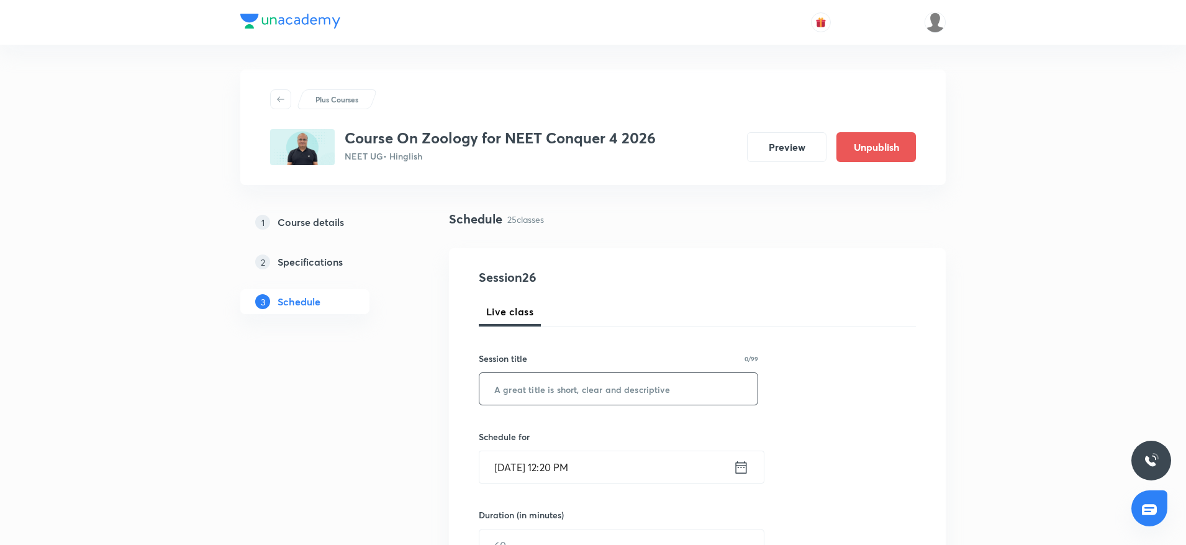
click at [510, 397] on input "text" at bounding box center [618, 389] width 278 height 32
paste input "Biomolecules 6"
type input "Biomolecules 7"
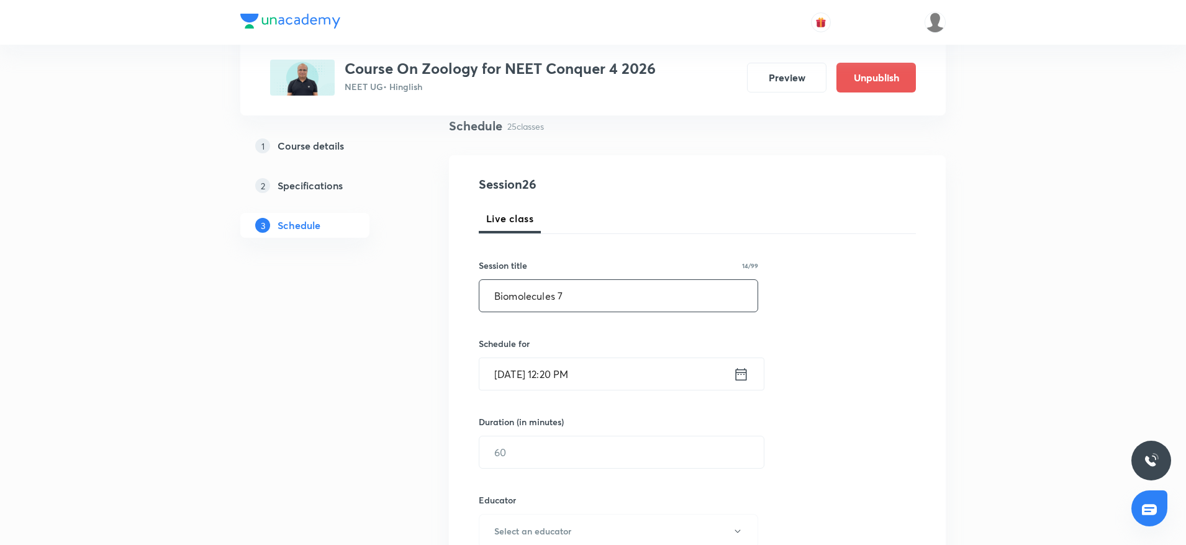
click at [634, 373] on input "Oct 6, 2025, 12:20 PM" at bounding box center [606, 374] width 254 height 32
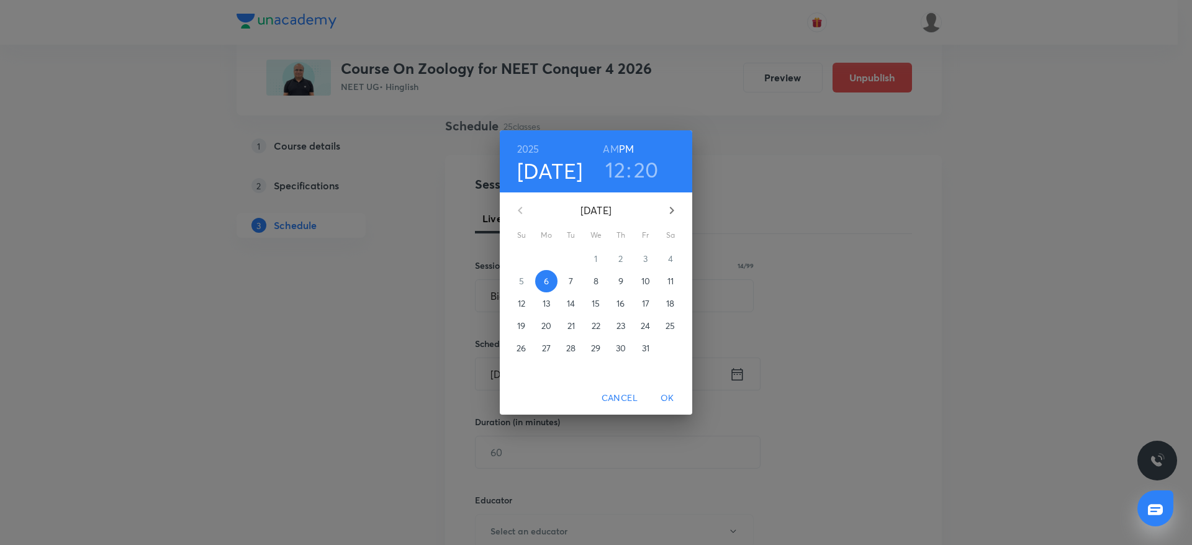
click at [636, 171] on h3 "20" at bounding box center [646, 169] width 25 height 26
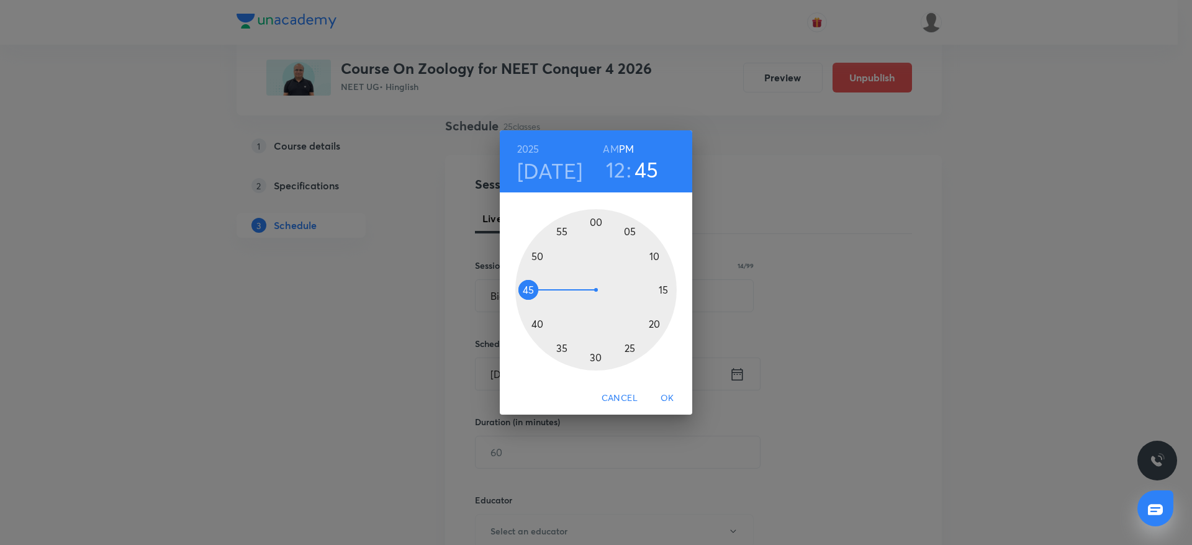
drag, startPoint x: 605, startPoint y: 340, endPoint x: 524, endPoint y: 292, distance: 93.8
click at [524, 292] on div at bounding box center [595, 289] width 161 height 161
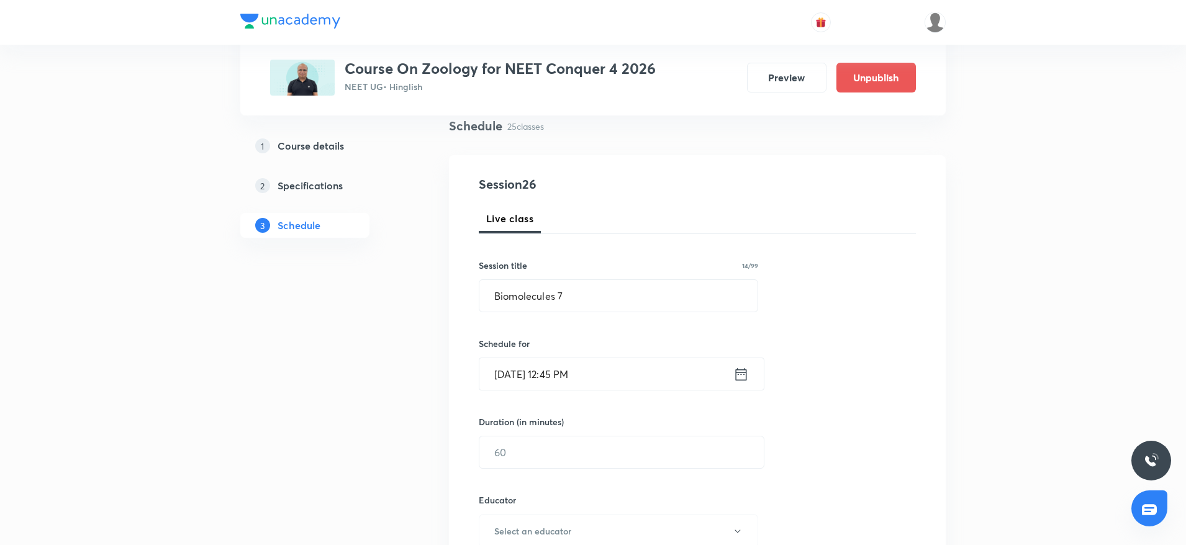
click at [623, 378] on input "[DATE] 12:45 PM" at bounding box center [606, 374] width 254 height 32
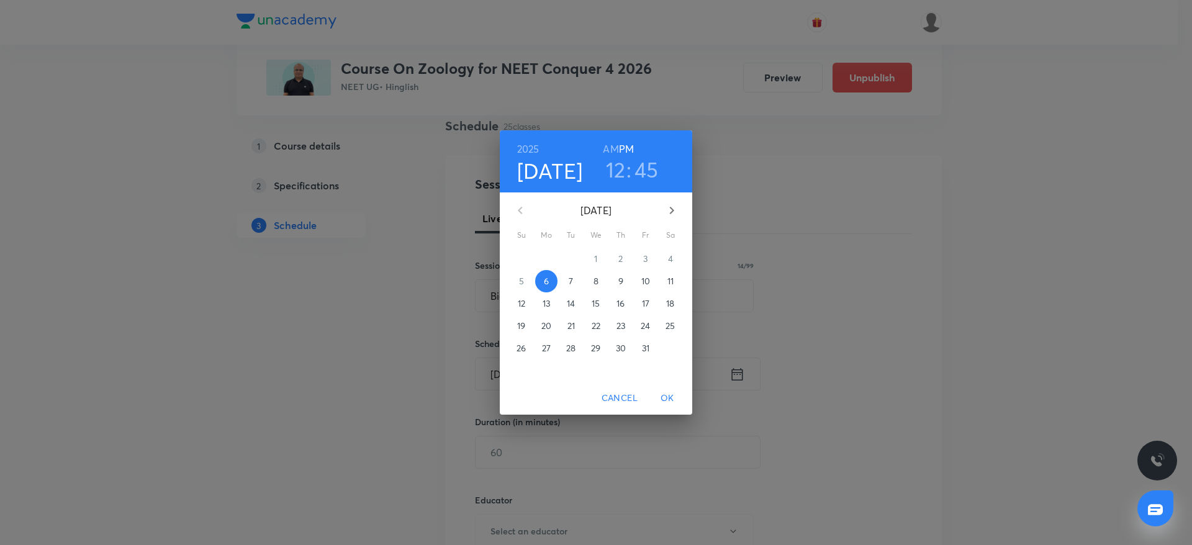
click at [676, 393] on span "OK" at bounding box center [668, 399] width 30 height 16
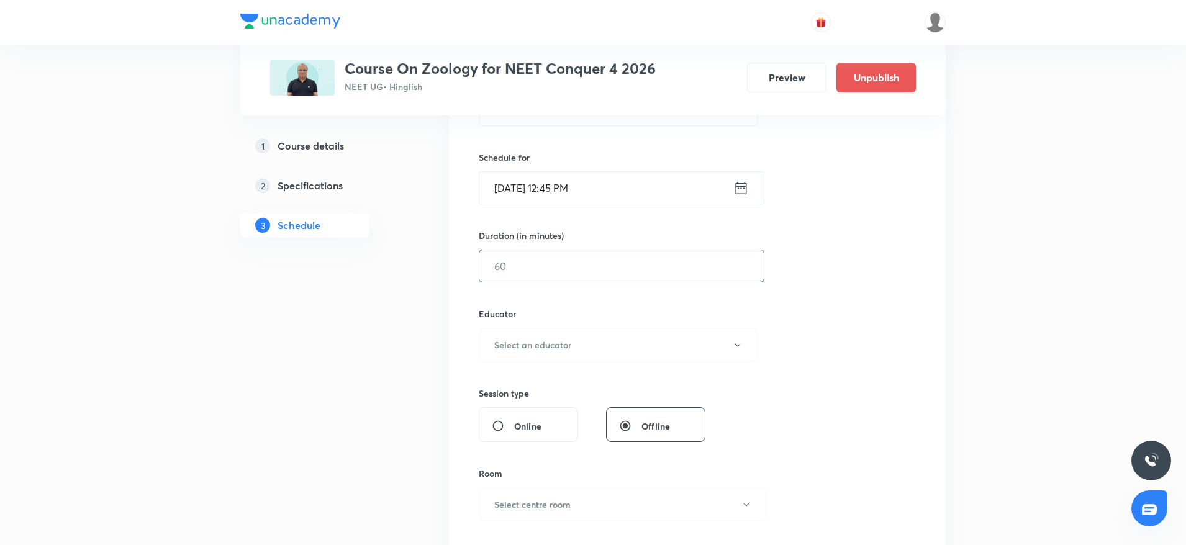
click at [546, 260] on input "text" at bounding box center [621, 266] width 284 height 32
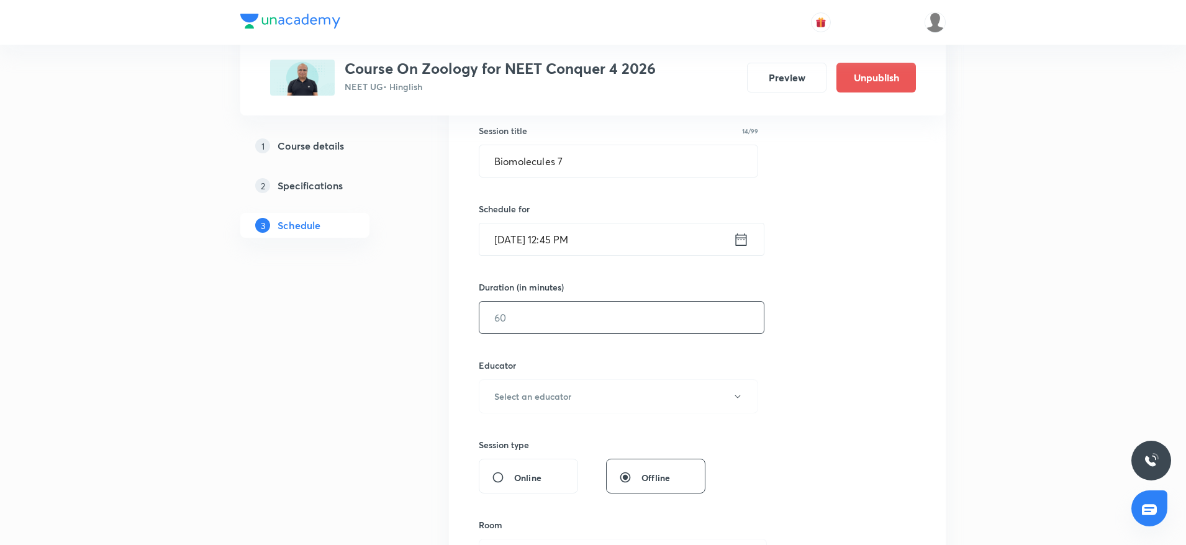
scroll to position [186, 0]
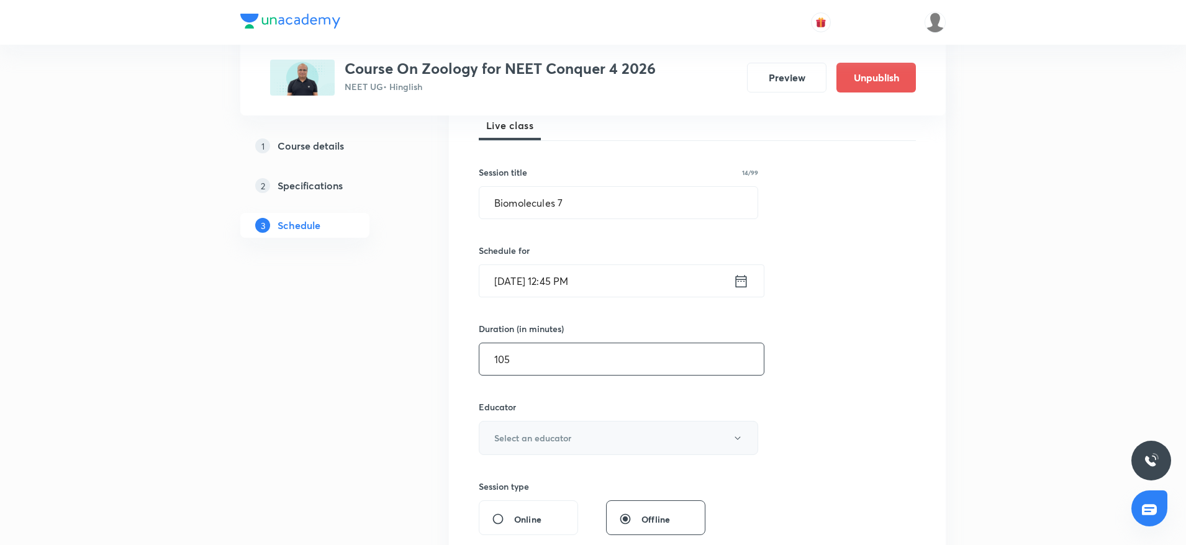
type input "105"
click at [535, 443] on h6 "Select an educator" at bounding box center [532, 438] width 77 height 13
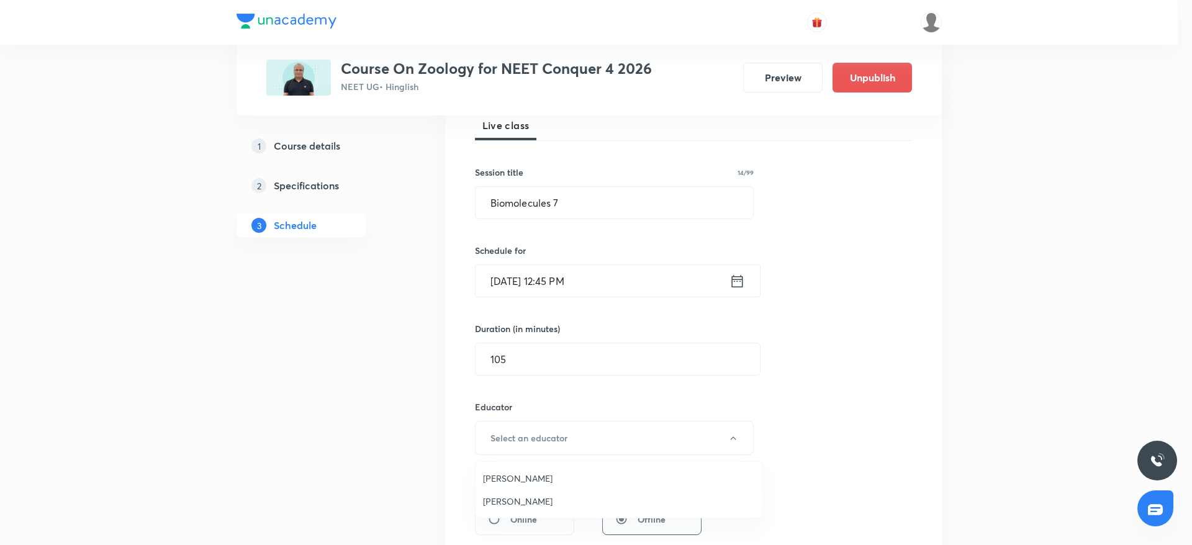
click at [505, 501] on span "Mukesh Sharma" at bounding box center [619, 501] width 272 height 13
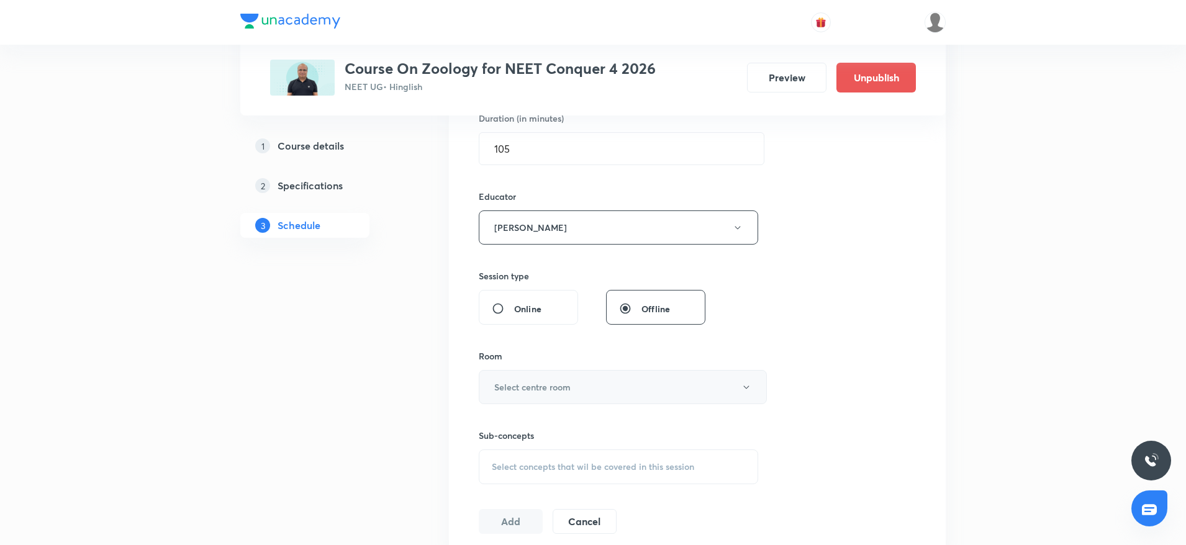
scroll to position [466, 0]
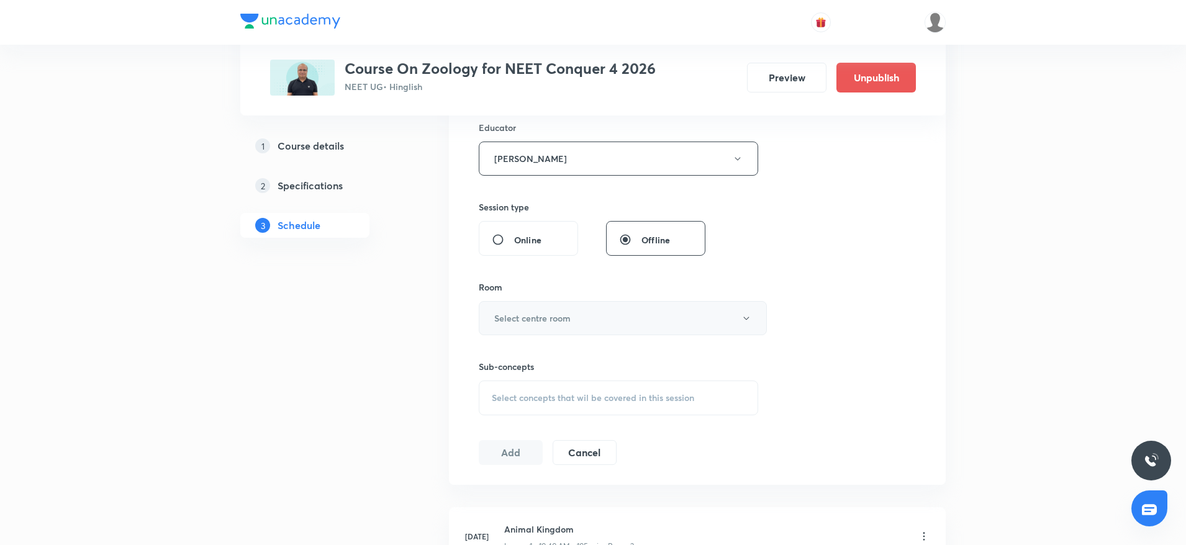
click at [515, 323] on h6 "Select centre room" at bounding box center [532, 318] width 76 height 13
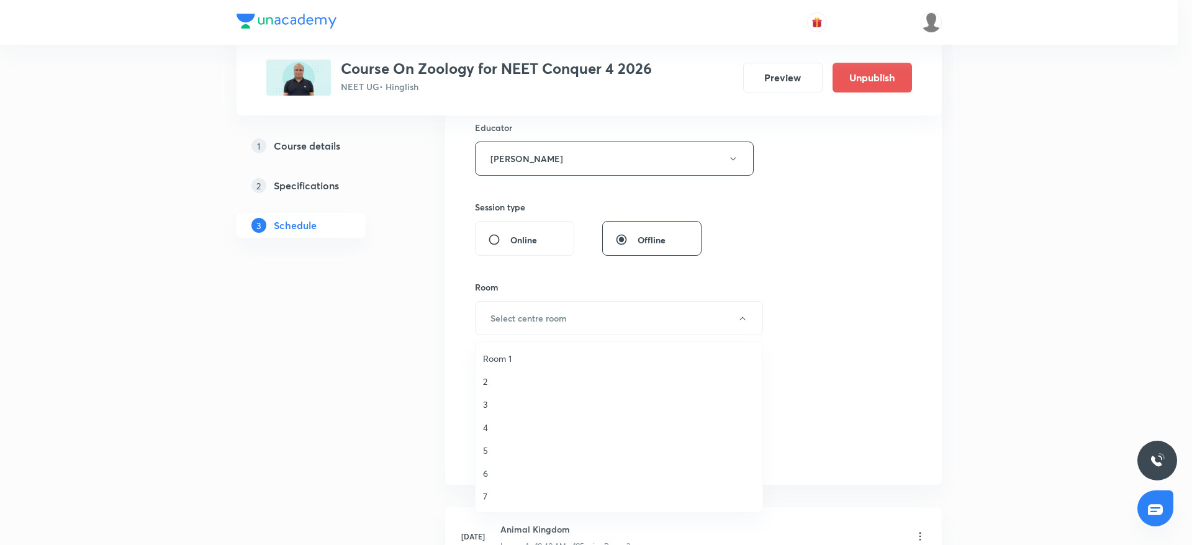
click at [499, 423] on span "4" at bounding box center [619, 427] width 272 height 13
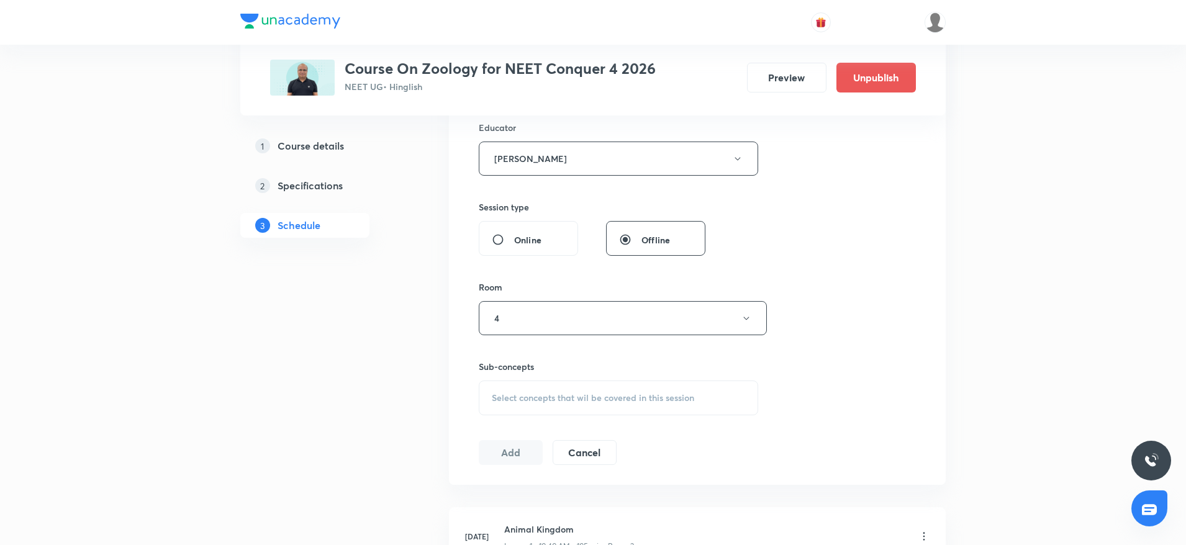
click at [522, 399] on span "Select concepts that wil be covered in this session" at bounding box center [593, 398] width 202 height 10
drag, startPoint x: 581, startPoint y: 436, endPoint x: 563, endPoint y: 440, distance: 18.4
click at [563, 440] on input "Biomolecules 6" at bounding box center [579, 437] width 140 height 32
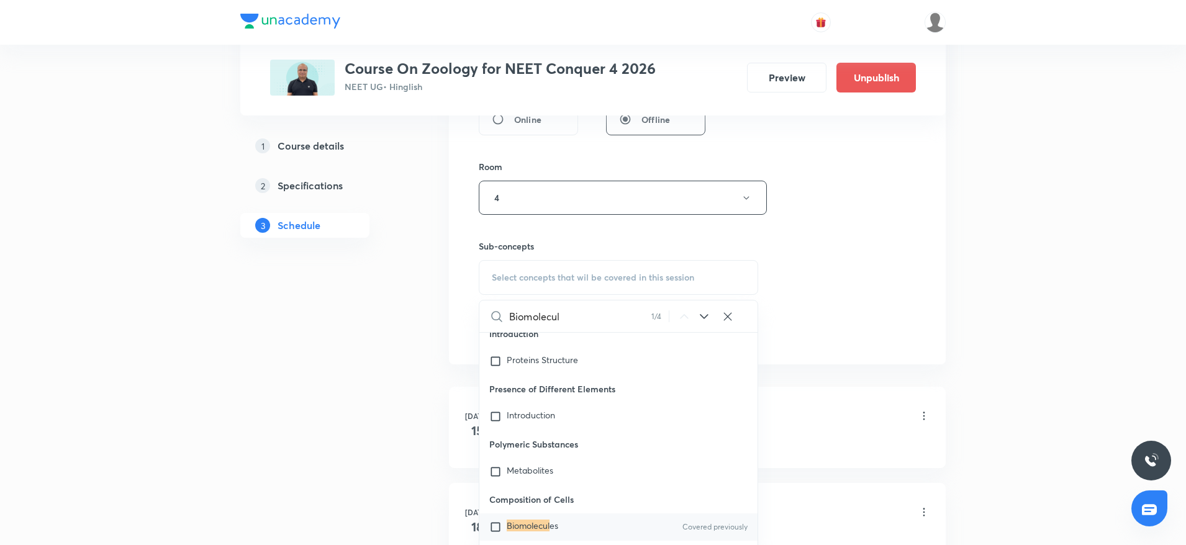
scroll to position [745, 0]
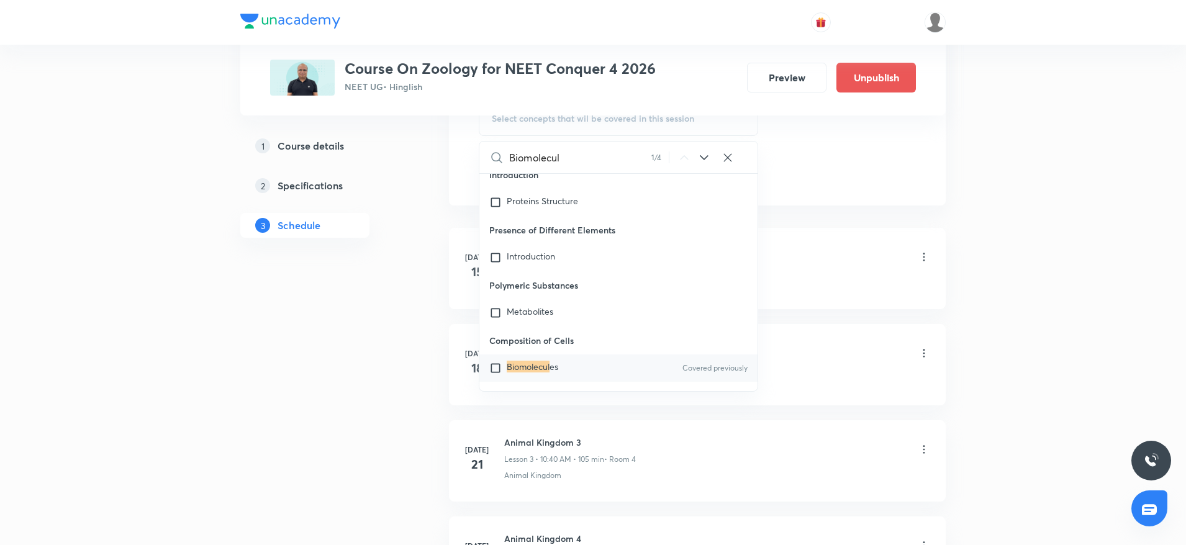
type input "Biomolecul"
click at [608, 355] on div "Biomolecul es Covered previously" at bounding box center [618, 368] width 278 height 27
checkbox input "true"
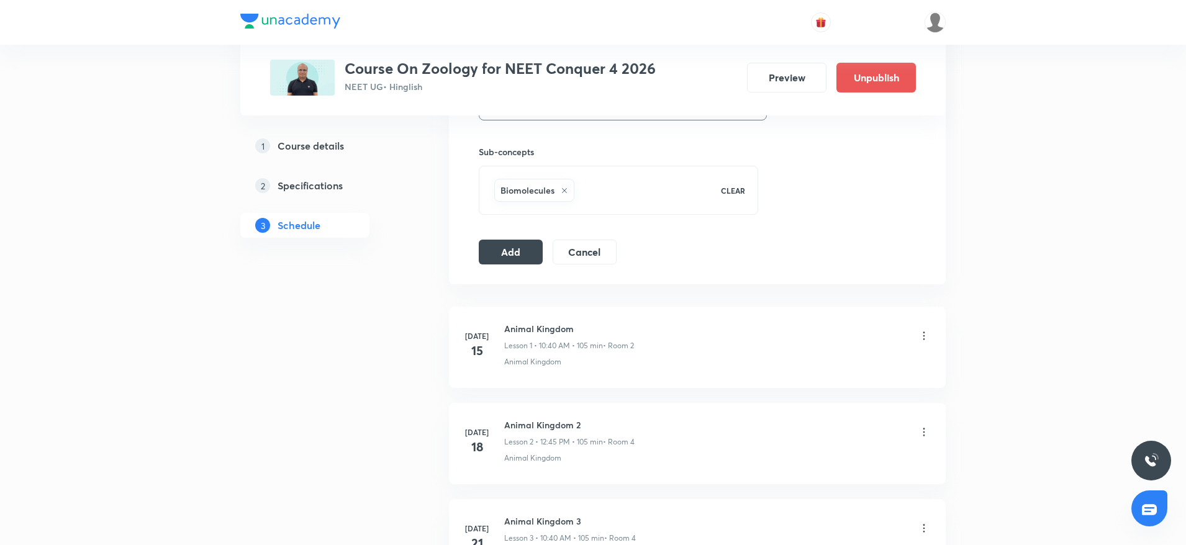
scroll to position [652, 0]
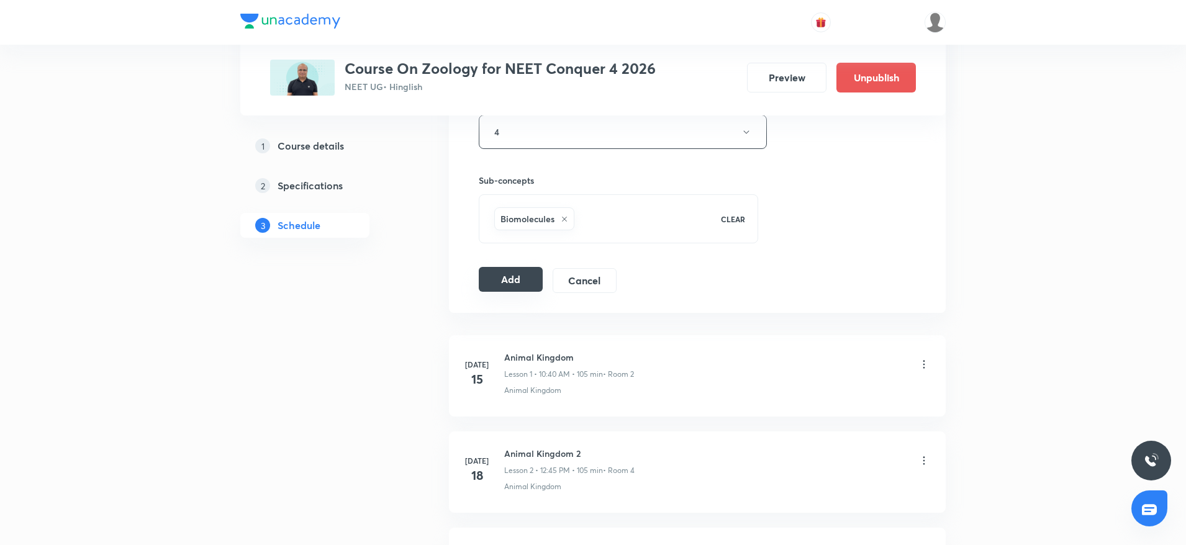
click at [497, 282] on button "Add" at bounding box center [511, 279] width 64 height 25
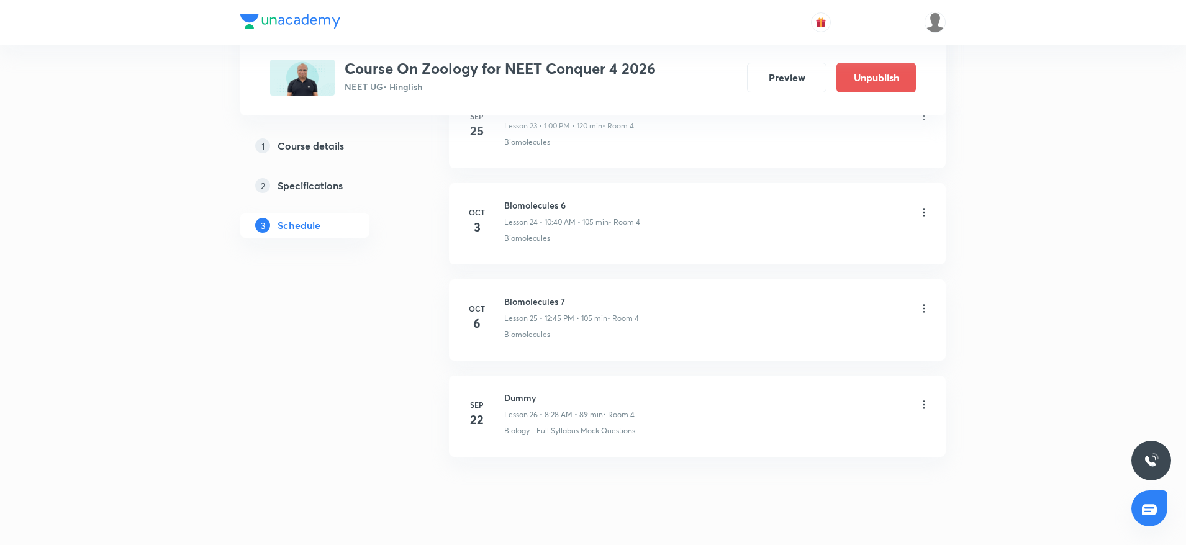
scroll to position [2382, 0]
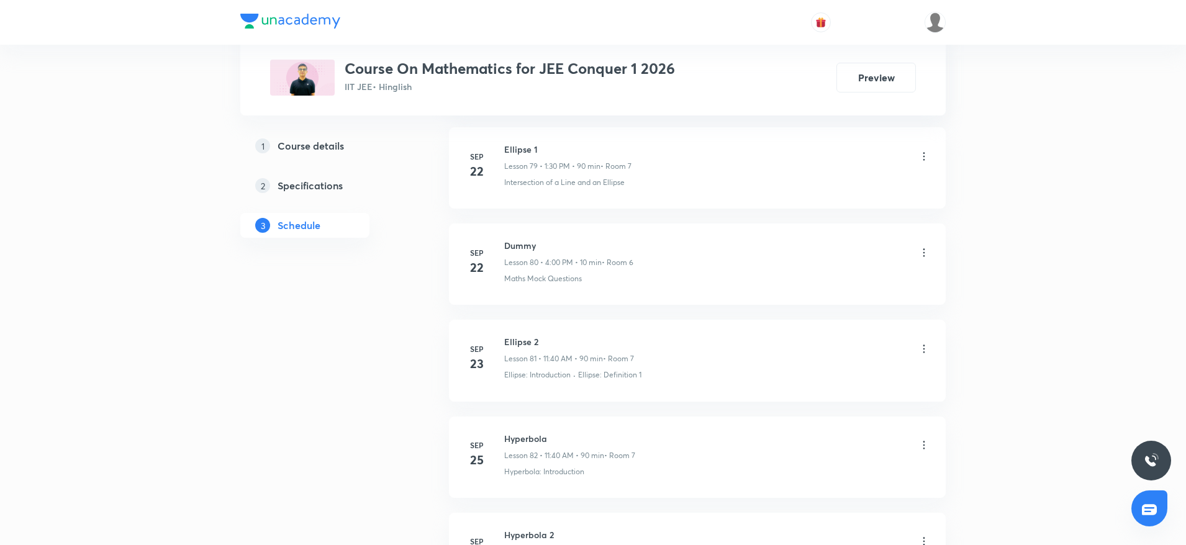
scroll to position [8920, 0]
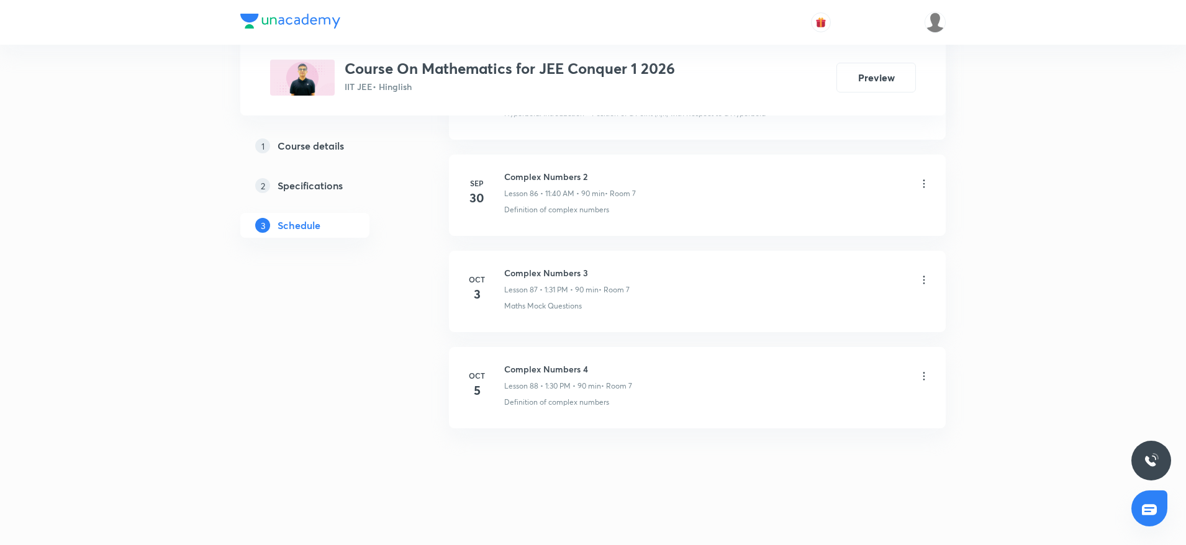
click at [556, 371] on h6 "Complex Numbers 4" at bounding box center [568, 369] width 128 height 13
copy h6 "Complex Numbers 4"
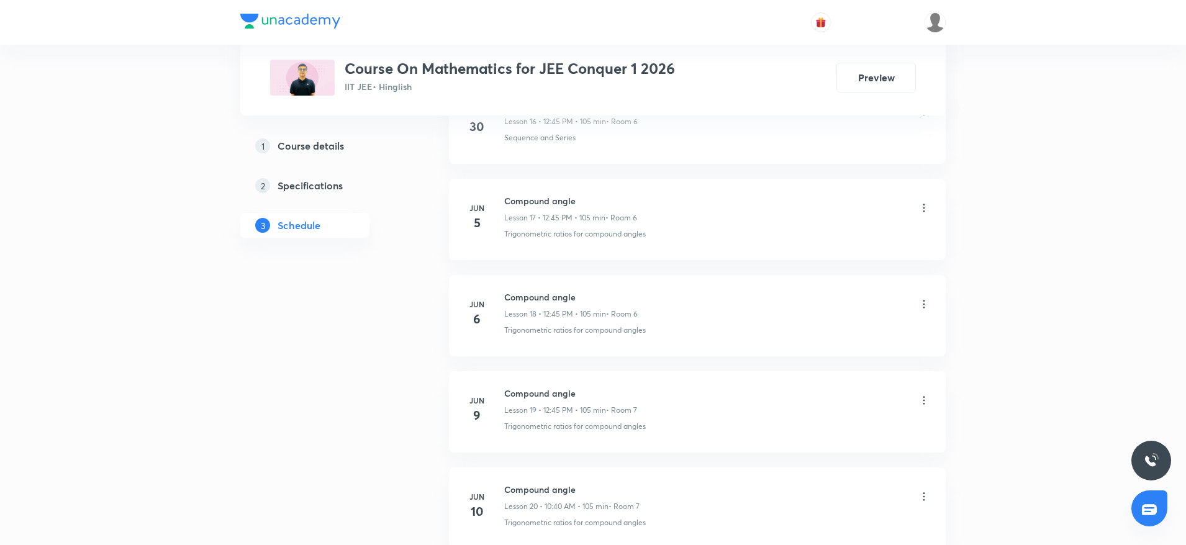
scroll to position [0, 0]
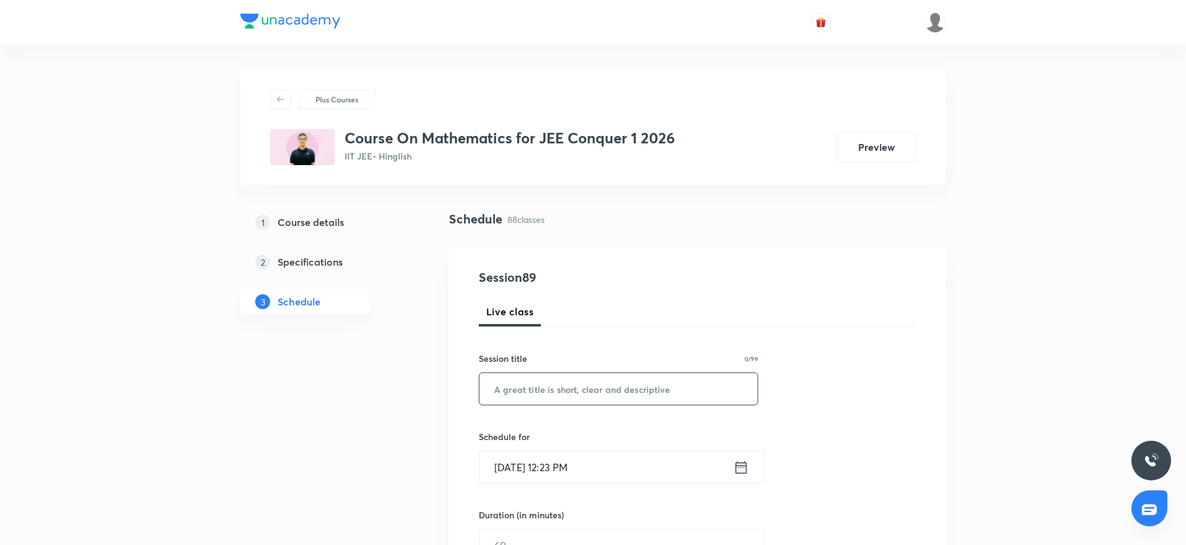
click at [587, 376] on input "text" at bounding box center [618, 389] width 278 height 32
paste input "Complex Numbers 4"
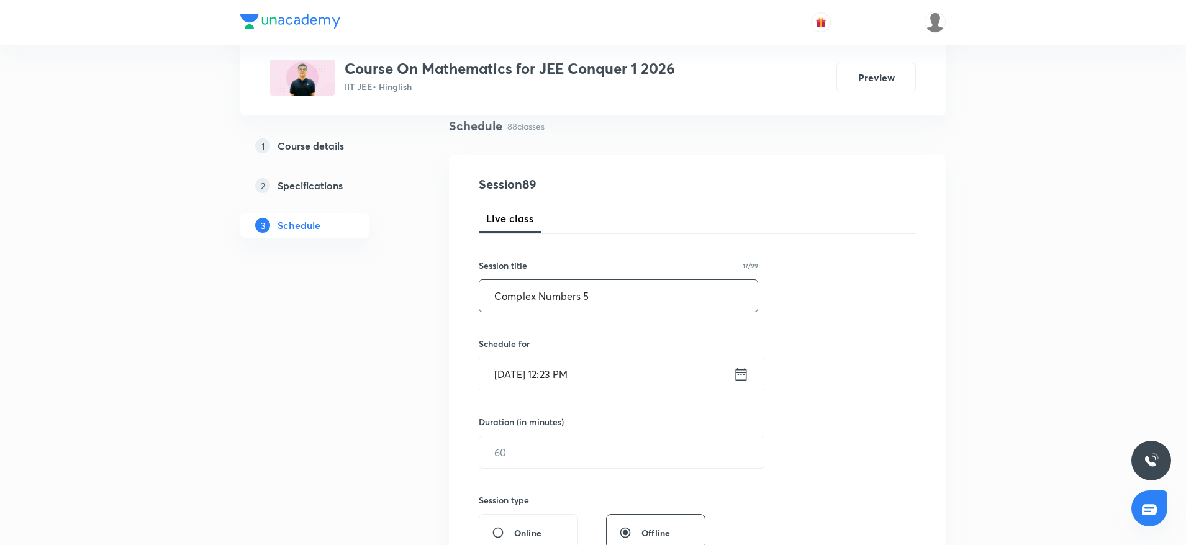
scroll to position [186, 0]
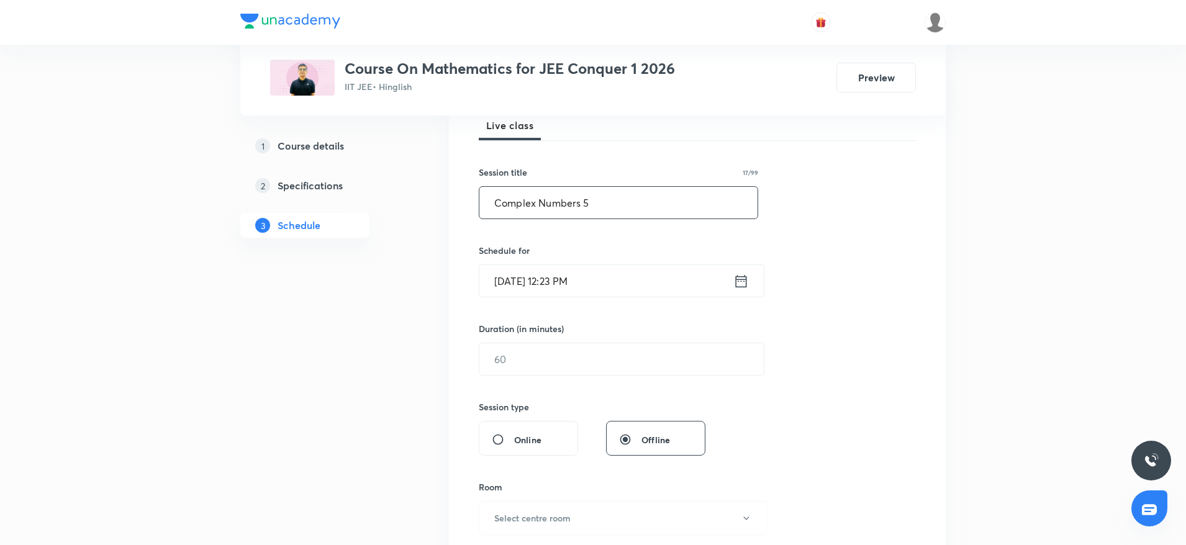
type input "Complex Numbers 5"
click at [647, 286] on input "Oct 6, 2025, 12:23 PM" at bounding box center [606, 281] width 254 height 32
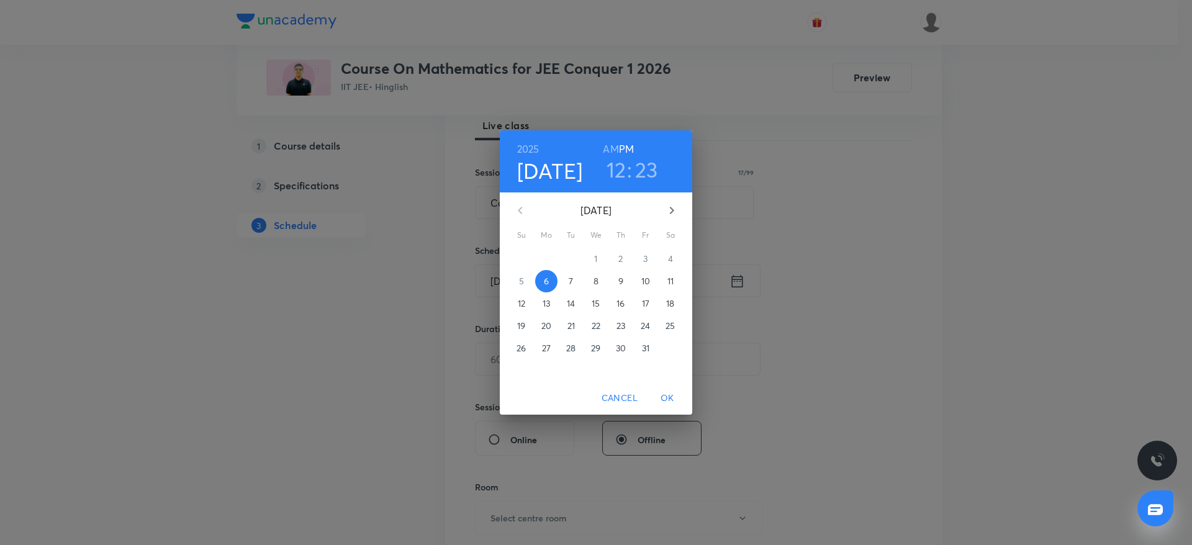
click at [616, 168] on h3 "12" at bounding box center [617, 169] width 20 height 26
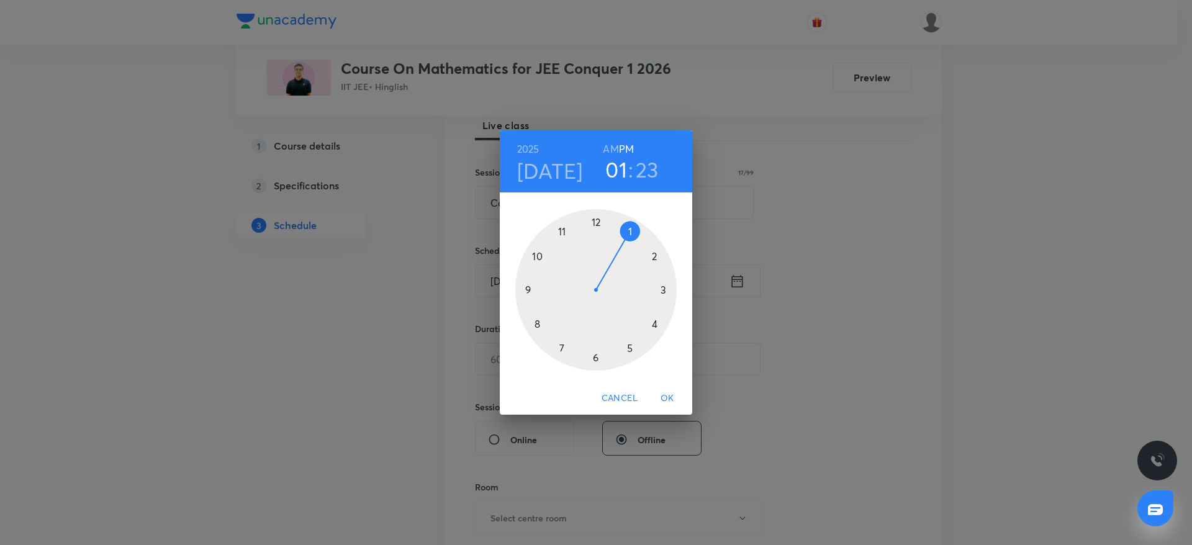
drag, startPoint x: 613, startPoint y: 227, endPoint x: 626, endPoint y: 227, distance: 13.7
click at [626, 227] on div at bounding box center [595, 289] width 161 height 161
drag, startPoint x: 644, startPoint y: 346, endPoint x: 596, endPoint y: 361, distance: 50.3
click at [596, 361] on div at bounding box center [595, 289] width 161 height 161
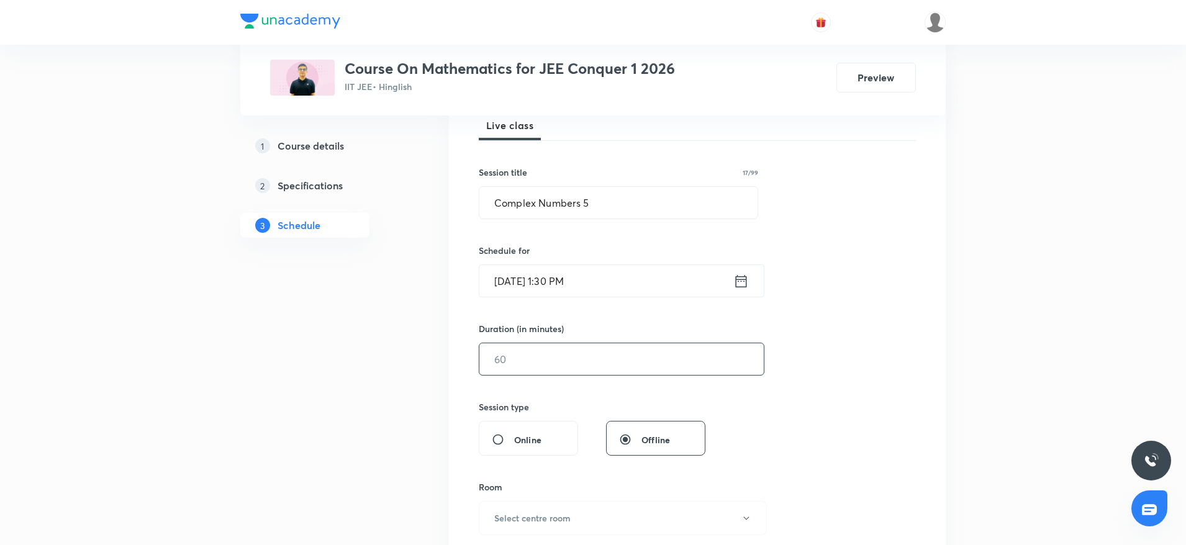
click at [574, 364] on input "text" at bounding box center [621, 359] width 284 height 32
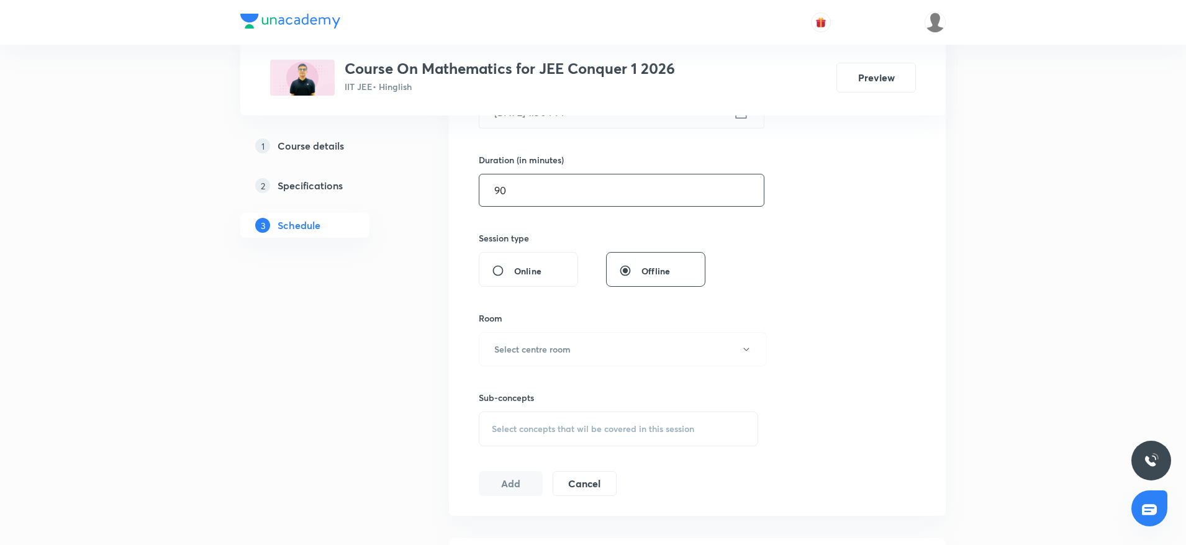
scroll to position [373, 0]
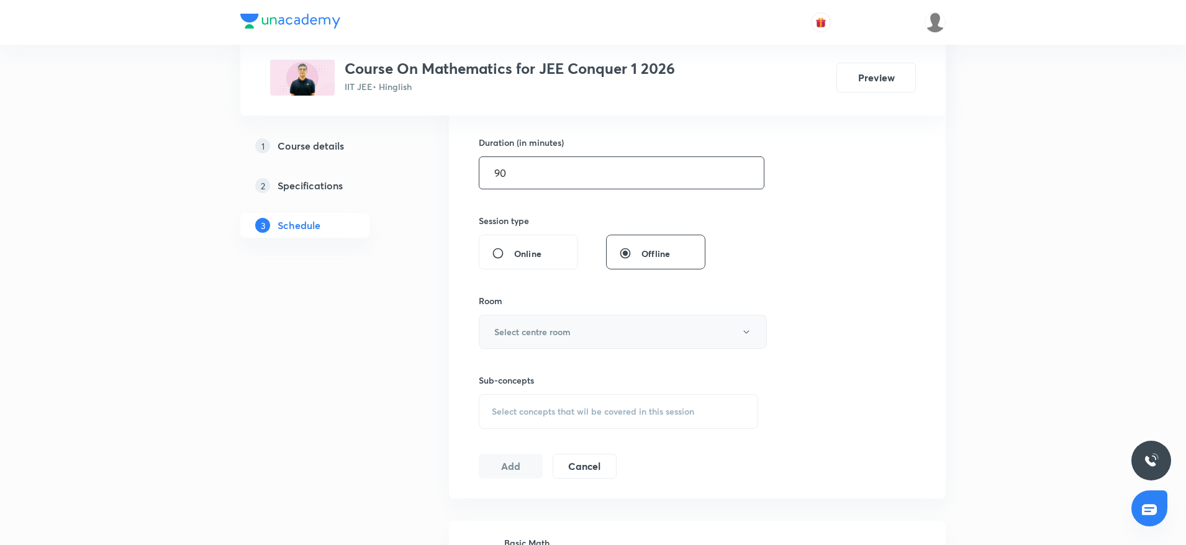
type input "90"
click at [579, 335] on button "Select centre room" at bounding box center [623, 332] width 288 height 34
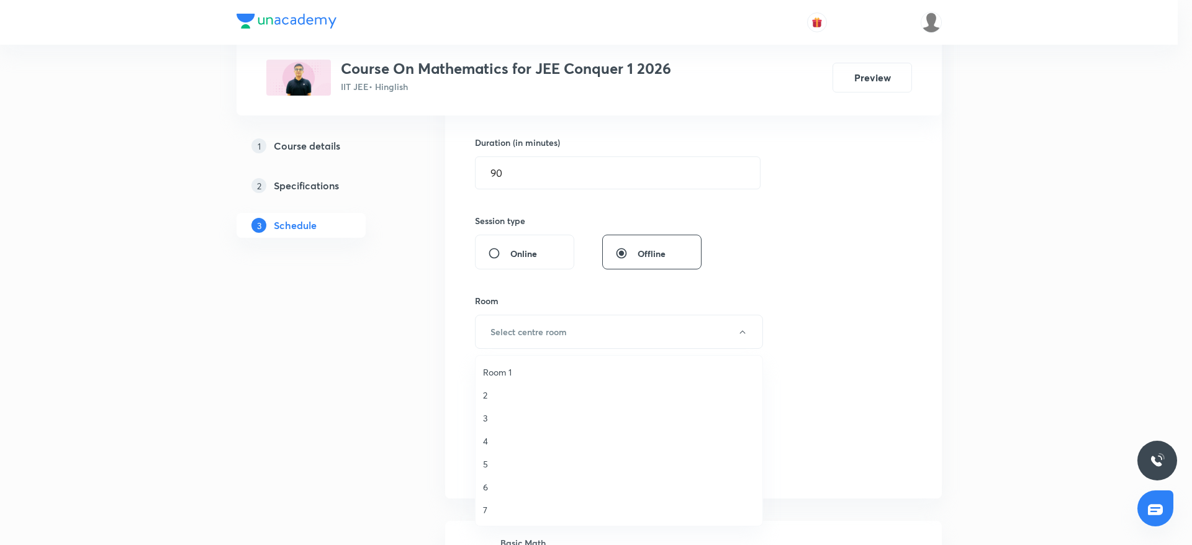
click at [492, 510] on span "7" at bounding box center [619, 510] width 272 height 13
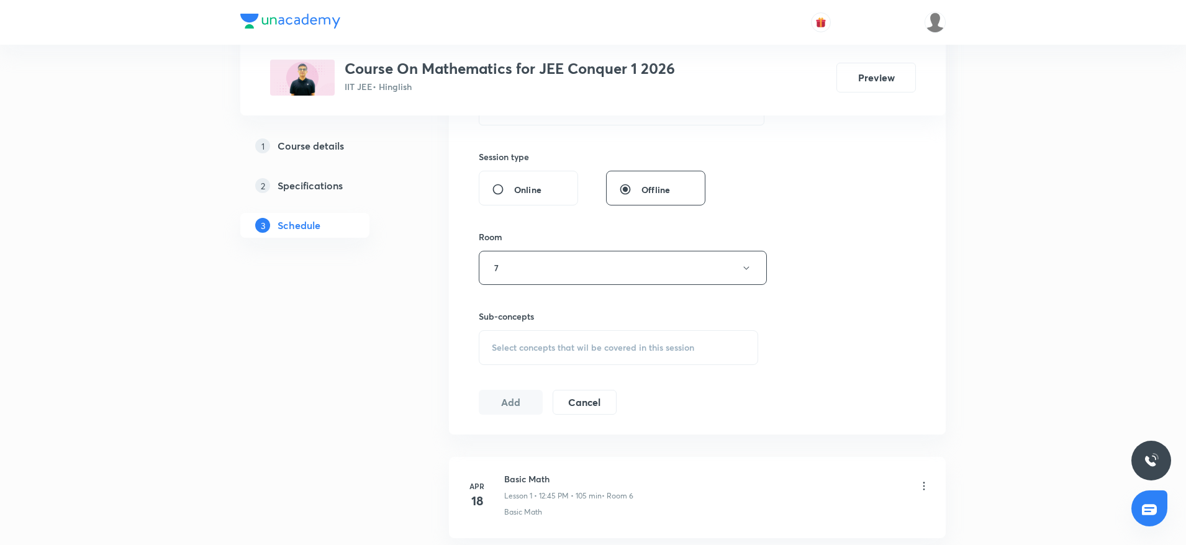
scroll to position [466, 0]
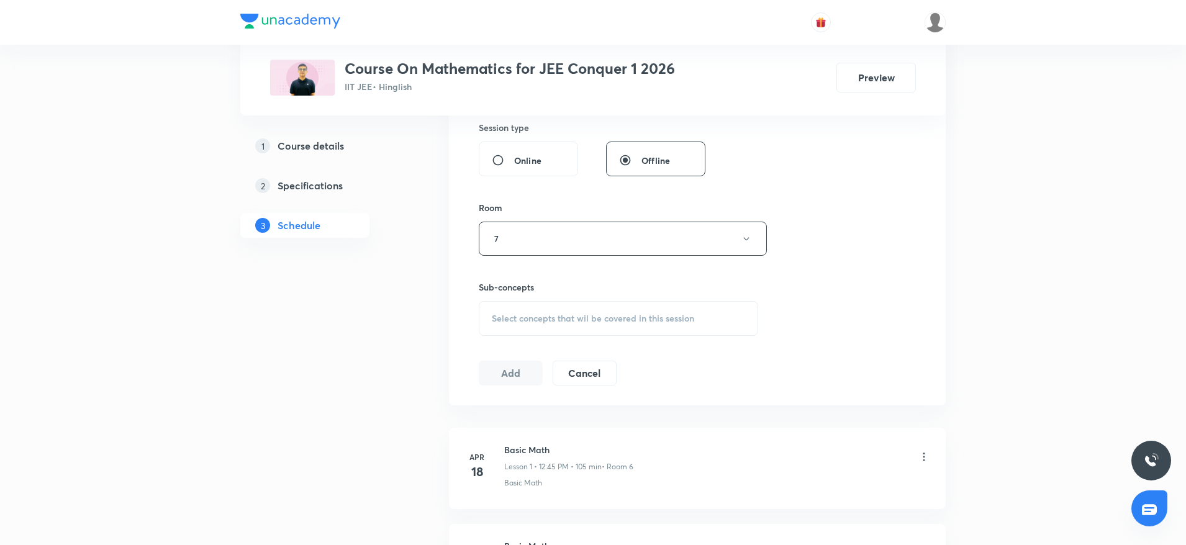
click at [549, 319] on span "Select concepts that wil be covered in this session" at bounding box center [593, 319] width 202 height 10
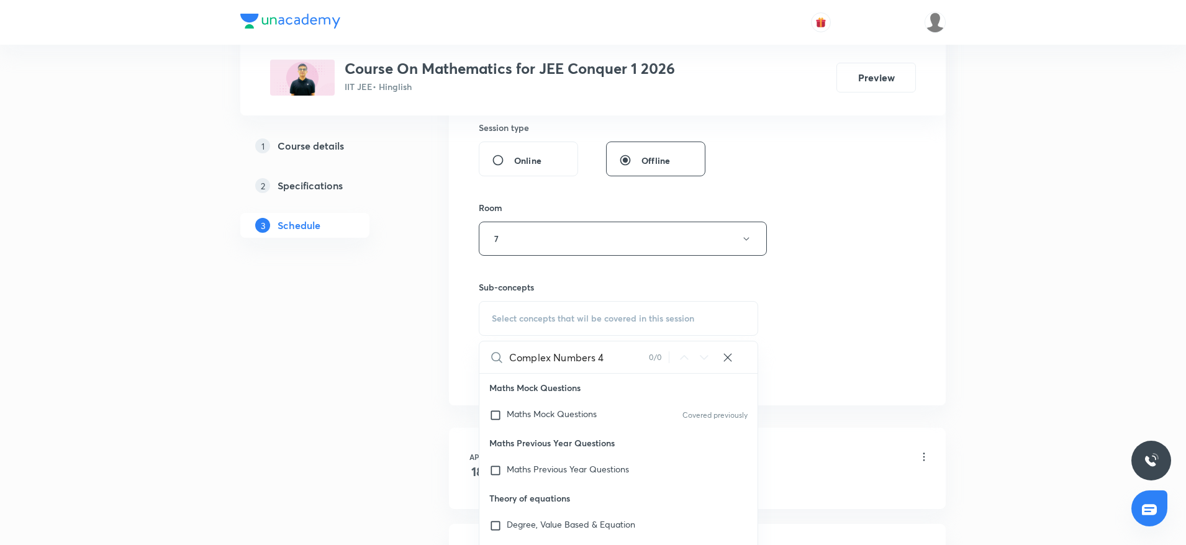
drag, startPoint x: 582, startPoint y: 362, endPoint x: 641, endPoint y: 366, distance: 59.8
click at [641, 366] on input "Complex Numbers 4" at bounding box center [579, 357] width 140 height 32
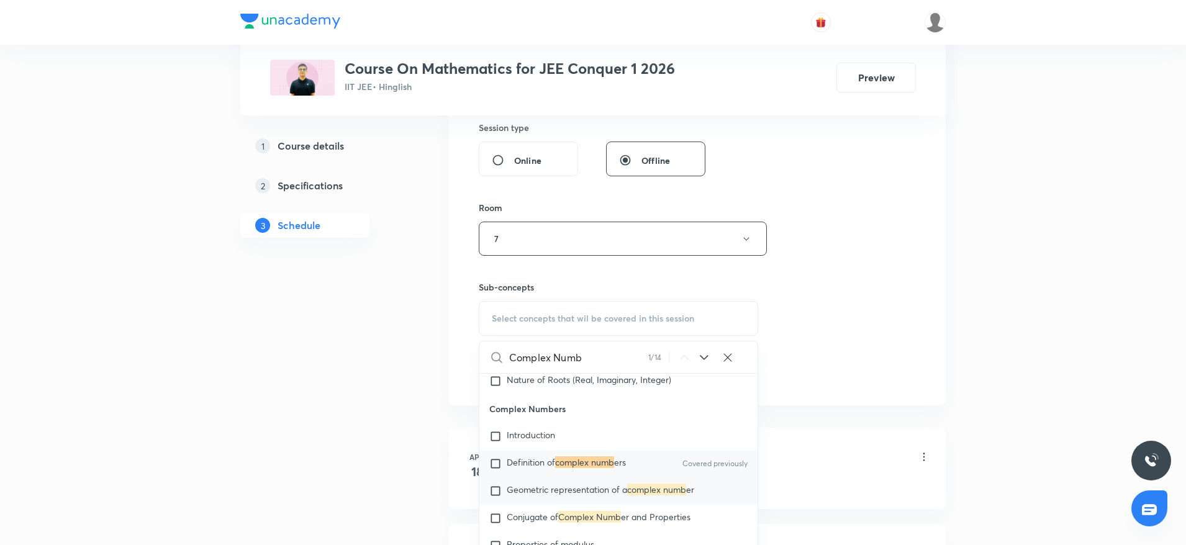
scroll to position [769, 0]
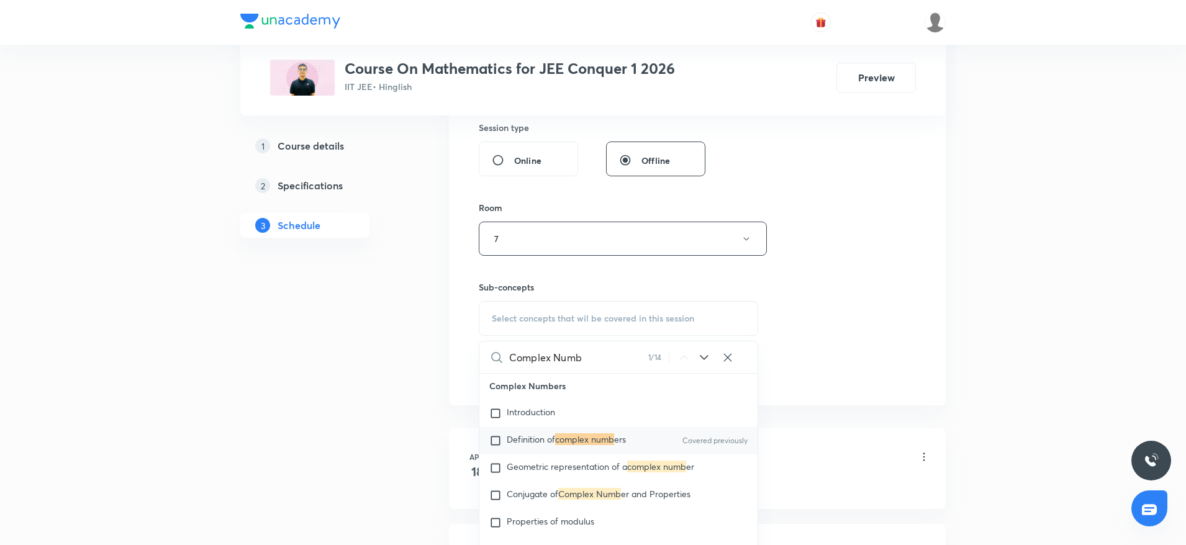
type input "Complex Numb"
click at [595, 439] on mark "complex numb" at bounding box center [584, 439] width 59 height 12
checkbox input "true"
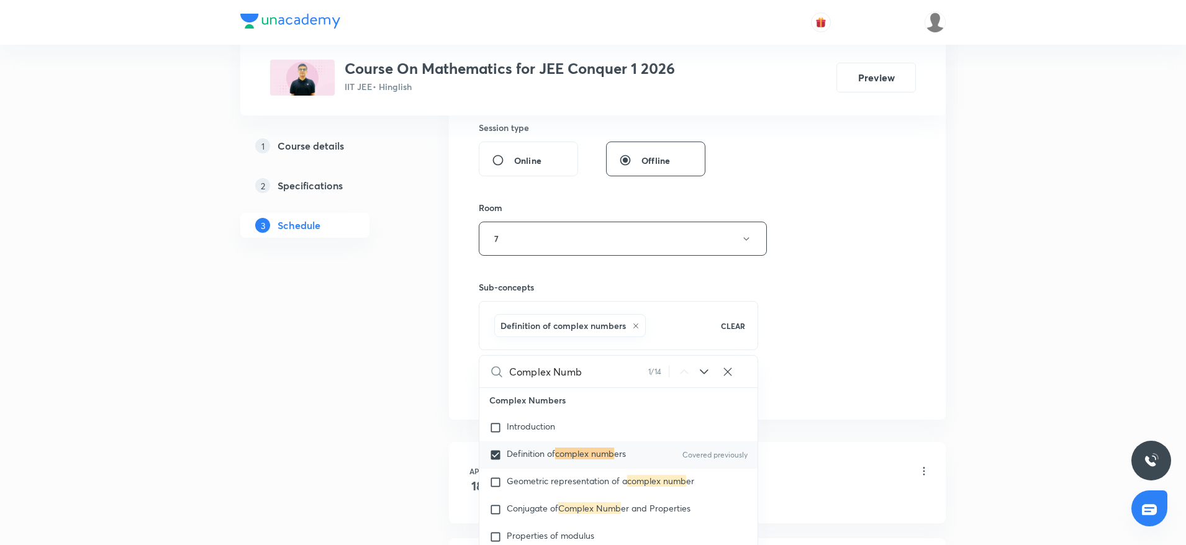
click at [855, 282] on div "Session 89 Live class Session title 17/99 Complex Numbers 5 ​ Schedule for Oct …" at bounding box center [697, 101] width 437 height 597
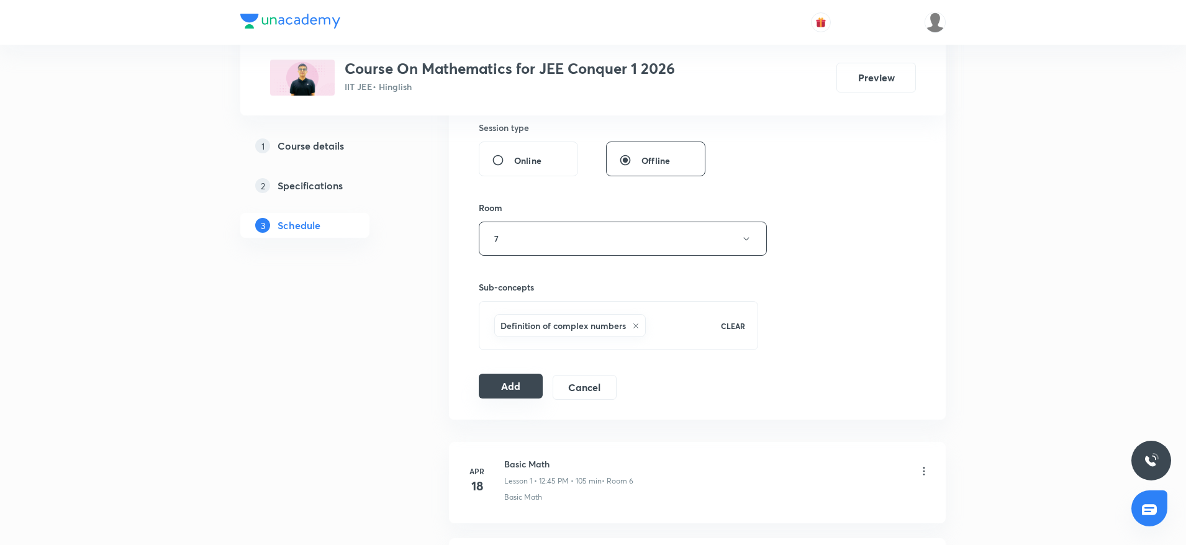
click at [514, 391] on button "Add" at bounding box center [511, 386] width 64 height 25
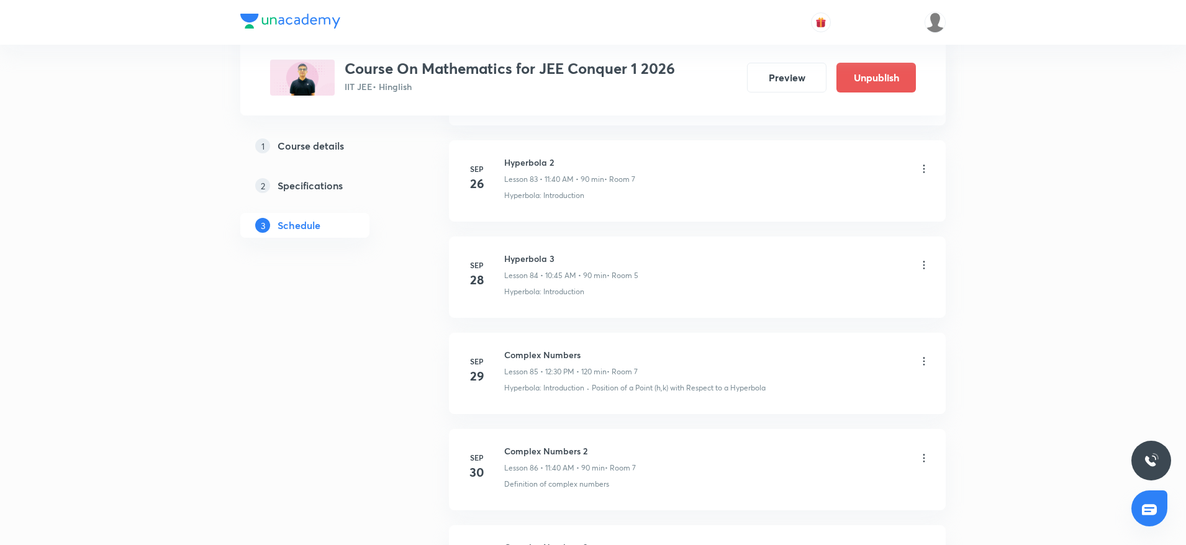
scroll to position [8446, 0]
